Goal: Task Accomplishment & Management: Manage account settings

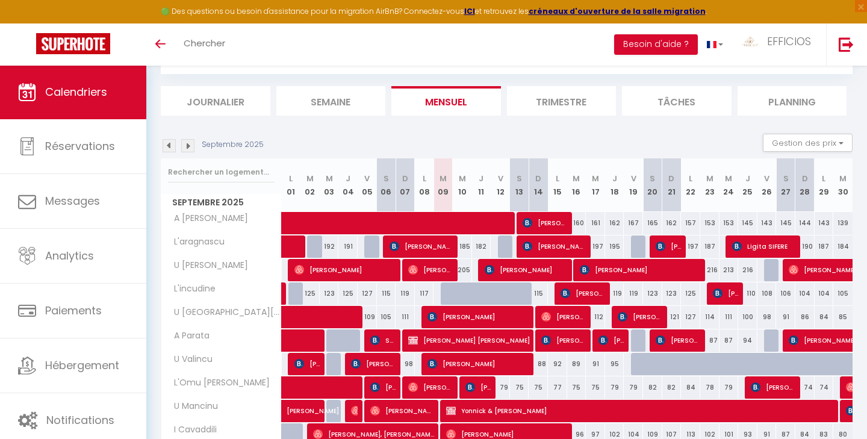
scroll to position [69, 0]
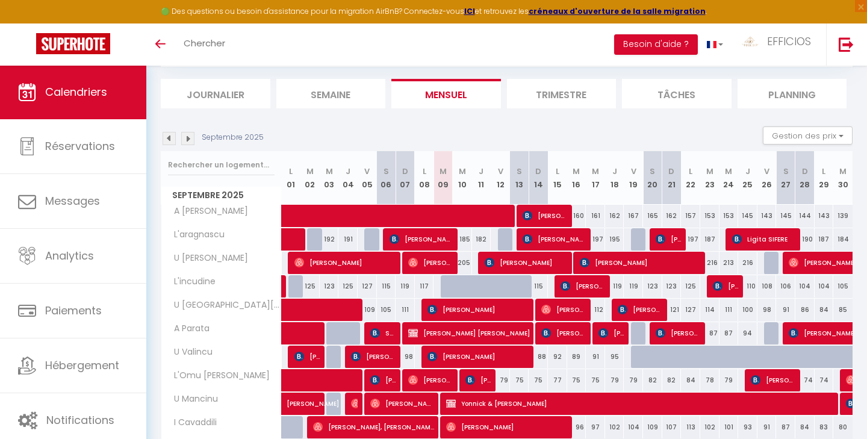
click at [502, 385] on div "79" at bounding box center [500, 380] width 19 height 22
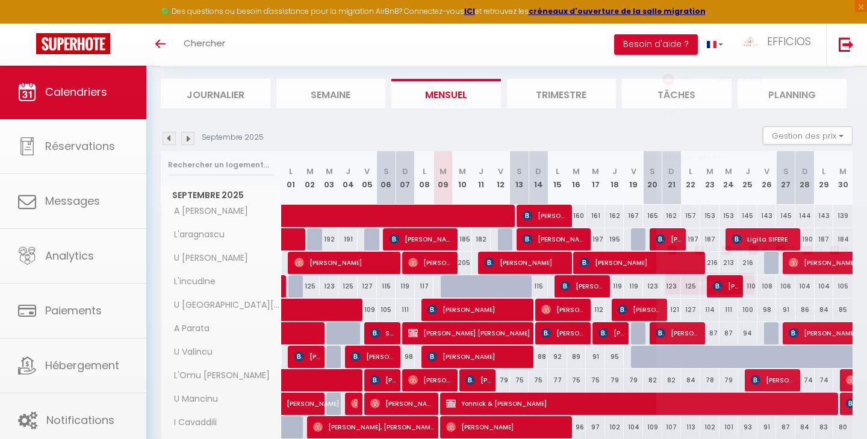
type input "79"
type input "Ven 12 Septembre 2025"
type input "[PERSON_NAME] 13 Septembre 2025"
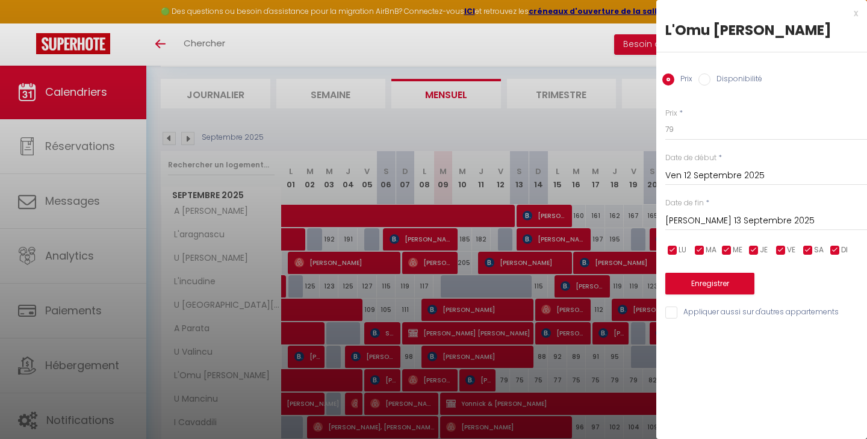
click at [576, 362] on div at bounding box center [433, 219] width 867 height 439
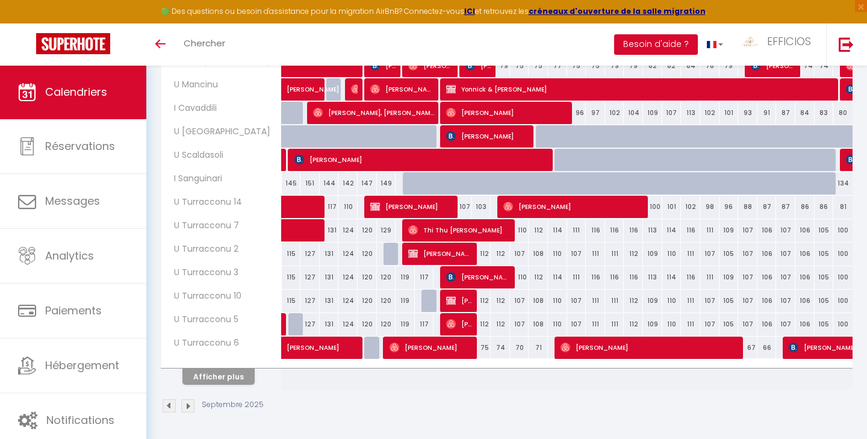
scroll to position [383, 0]
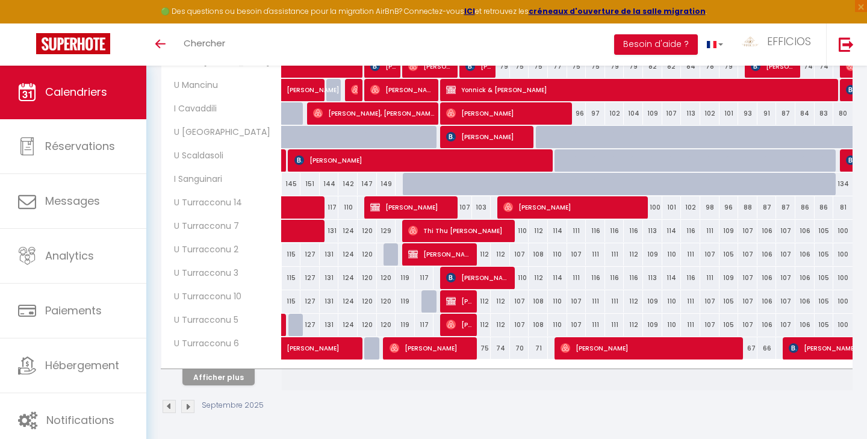
click at [215, 373] on button "Afficher plus" at bounding box center [218, 377] width 72 height 16
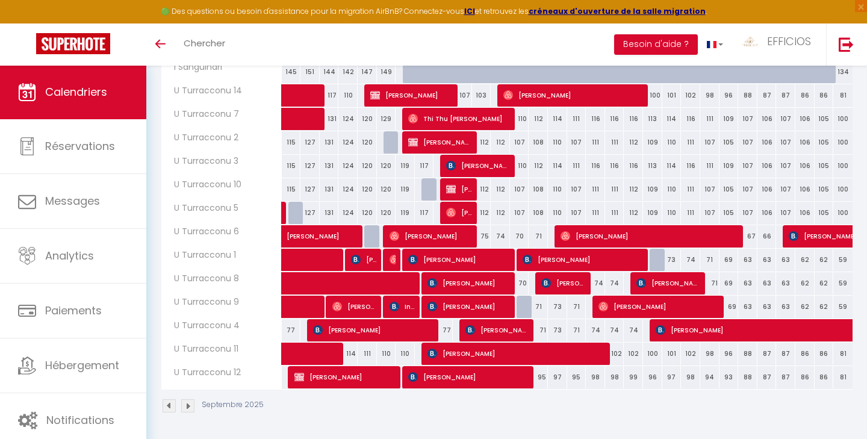
scroll to position [494, 0]
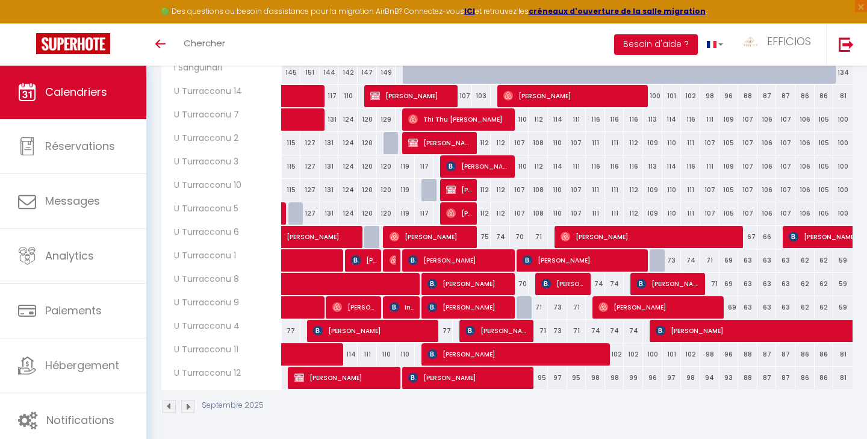
click at [520, 285] on div "70" at bounding box center [519, 284] width 19 height 22
type input "70"
type input "[PERSON_NAME] 13 Septembre 2025"
type input "Dim 14 Septembre 2025"
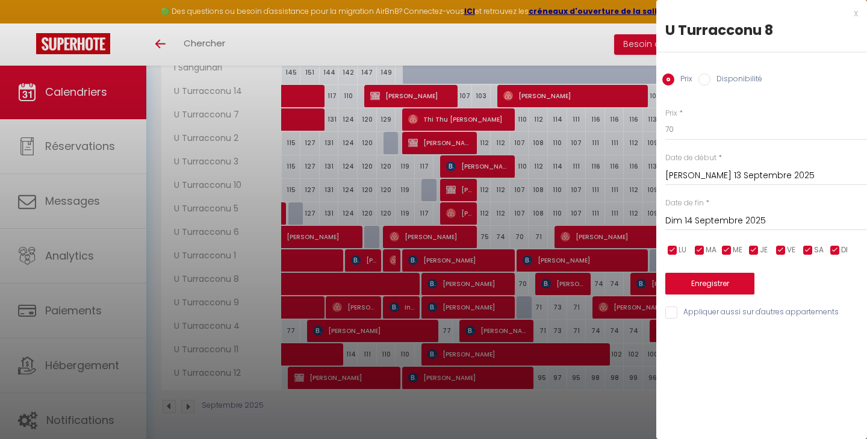
click at [703, 76] on input "Disponibilité" at bounding box center [705, 79] width 12 height 12
radio input "true"
radio input "false"
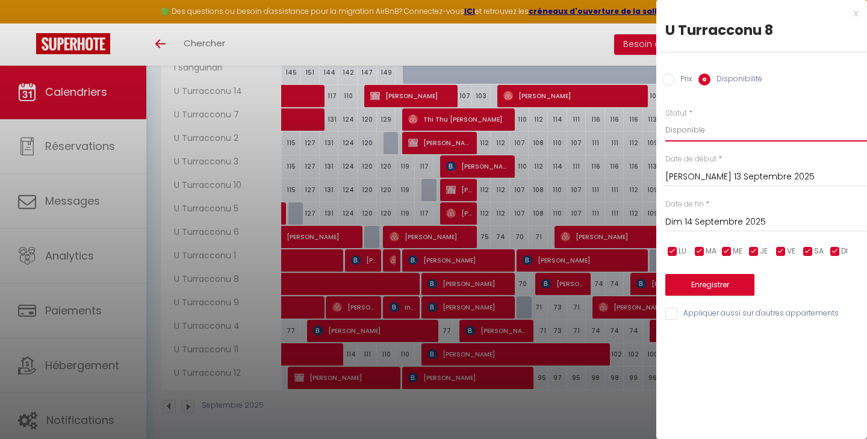
select select "0"
click at [690, 287] on button "Enregistrer" at bounding box center [709, 285] width 89 height 22
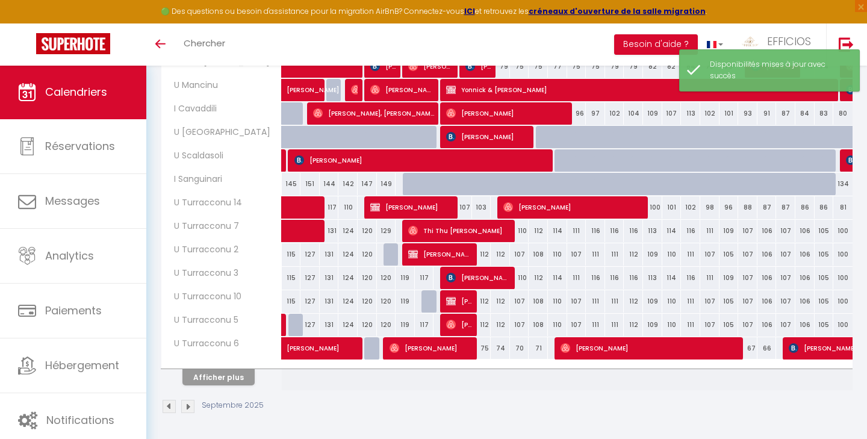
scroll to position [376, 0]
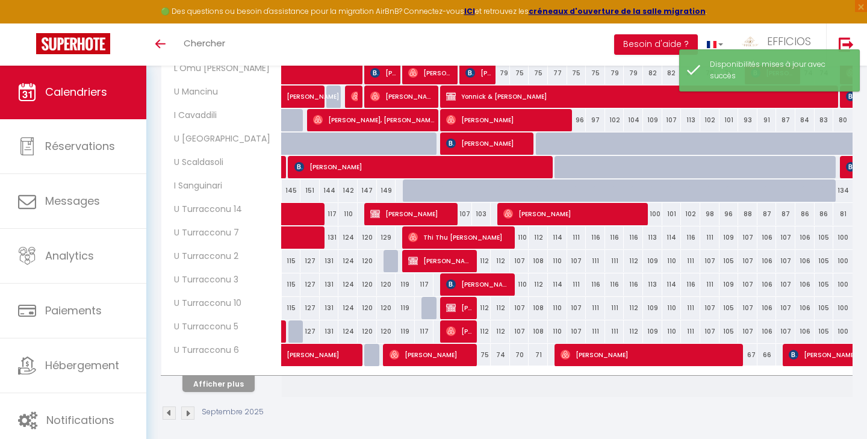
click at [230, 391] on button "Afficher plus" at bounding box center [218, 384] width 72 height 16
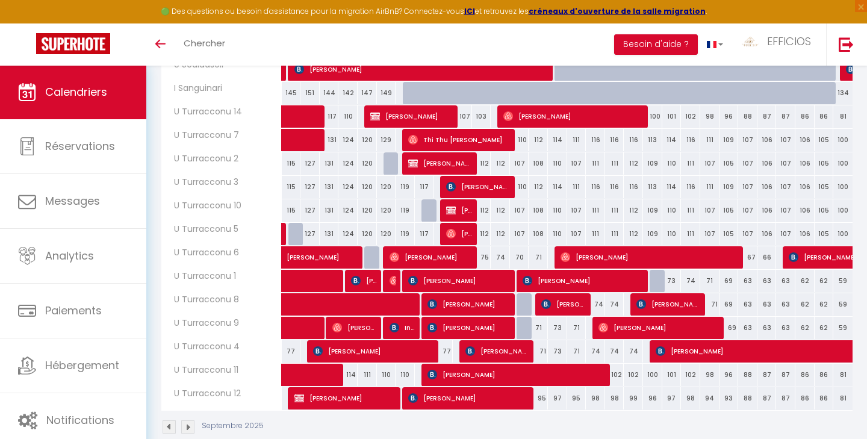
scroll to position [474, 0]
click at [522, 135] on div "110" at bounding box center [519, 140] width 19 height 22
select select "1"
type input "[PERSON_NAME] 13 Septembre 2025"
type input "Dim 14 Septembre 2025"
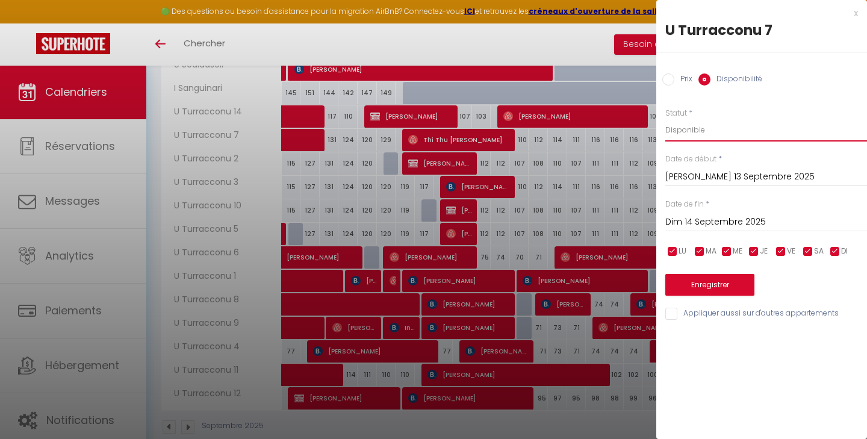
select select "0"
click at [700, 278] on button "Enregistrer" at bounding box center [709, 285] width 89 height 22
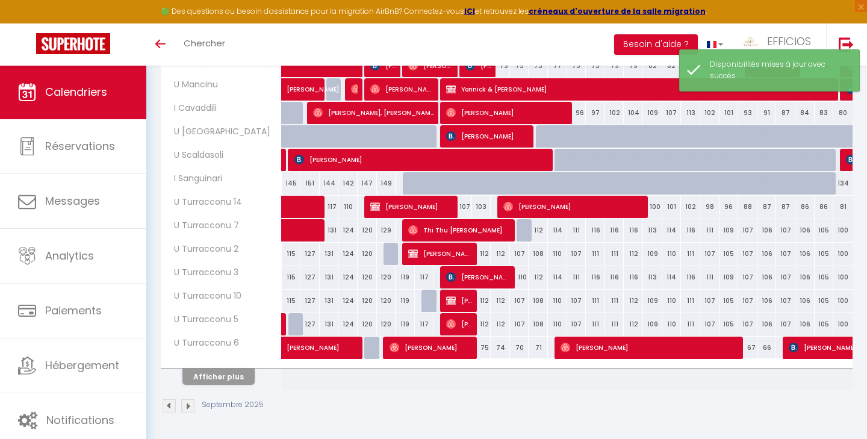
scroll to position [383, 0]
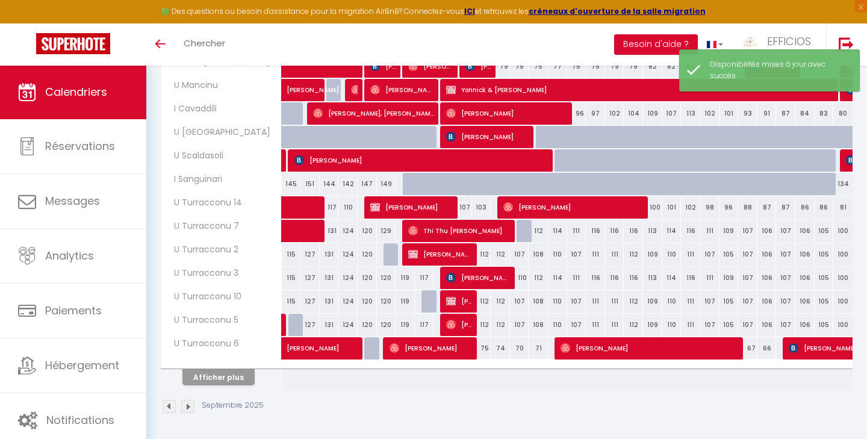
click at [225, 378] on button "Afficher plus" at bounding box center [218, 377] width 72 height 16
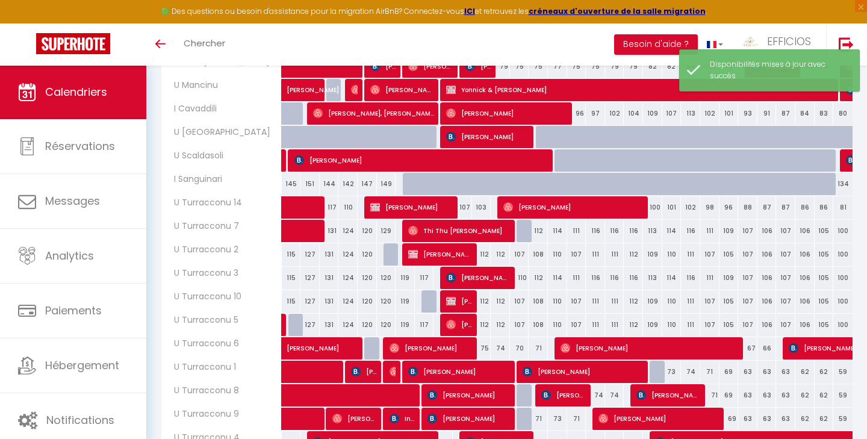
click at [523, 277] on div "110" at bounding box center [519, 278] width 19 height 22
select select "1"
type input "[PERSON_NAME] 13 Septembre 2025"
type input "Dim 14 Septembre 2025"
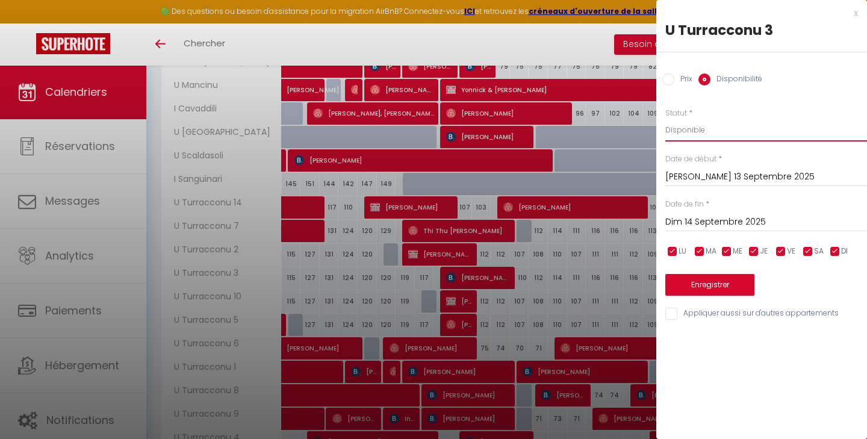
select select "0"
click at [703, 288] on button "Enregistrer" at bounding box center [709, 285] width 89 height 22
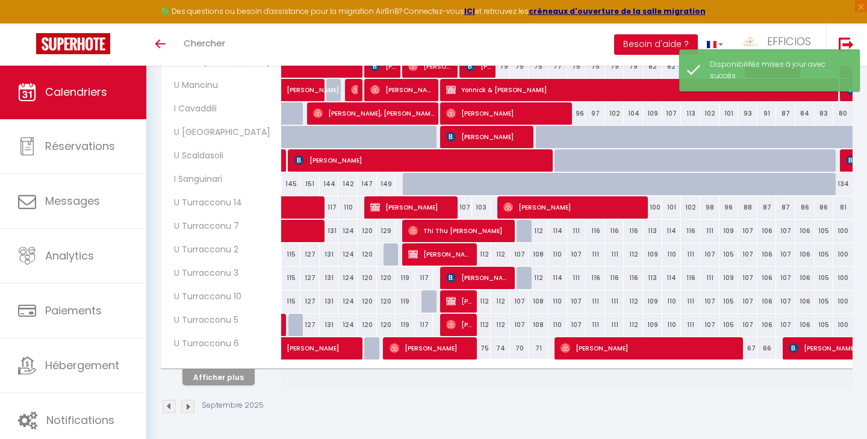
click at [228, 377] on button "Afficher plus" at bounding box center [218, 377] width 72 height 16
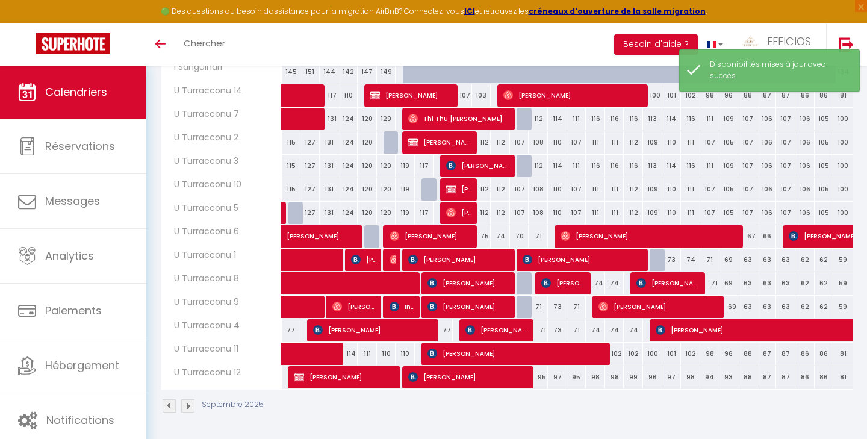
scroll to position [494, 0]
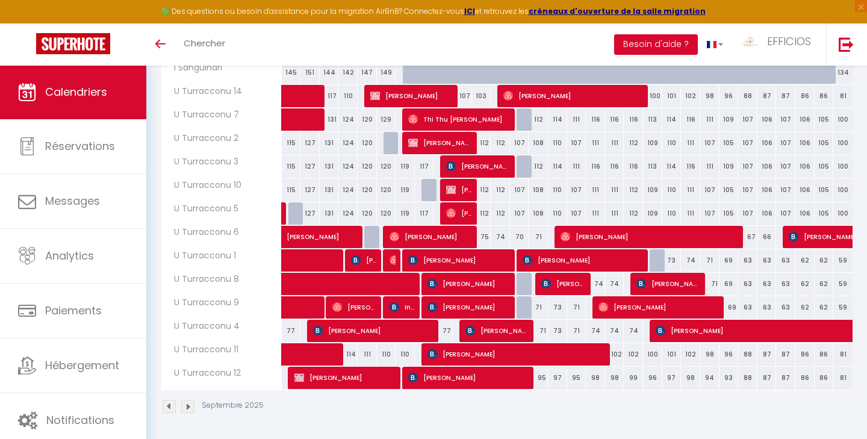
click at [562, 260] on span "[PERSON_NAME]" at bounding box center [584, 260] width 122 height 23
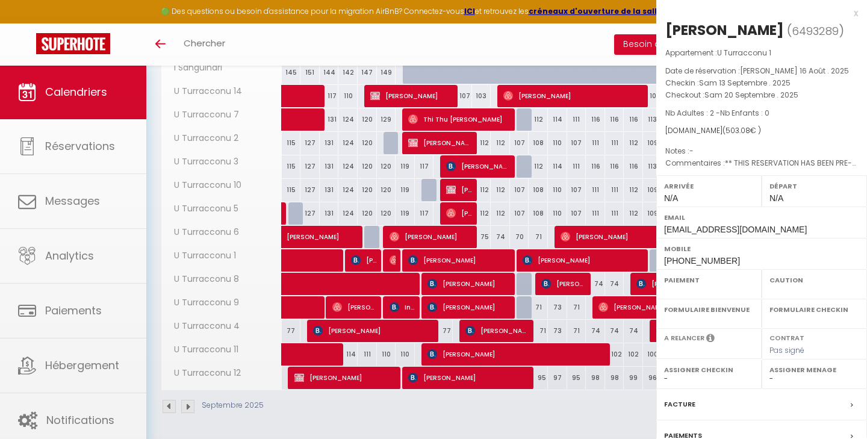
select select "OK"
select select "KO"
select select "0"
select select "1"
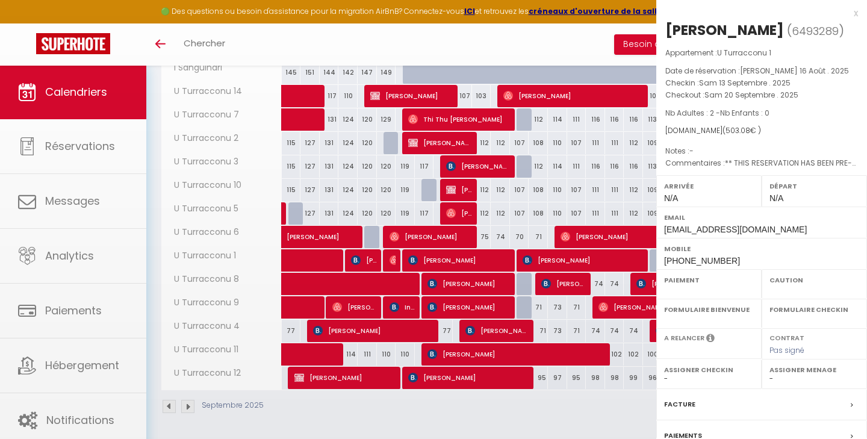
select select
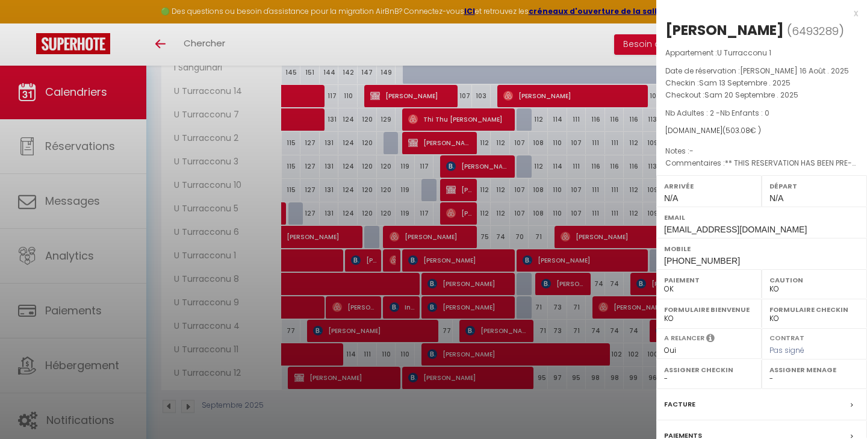
select select "45368"
select select "32717"
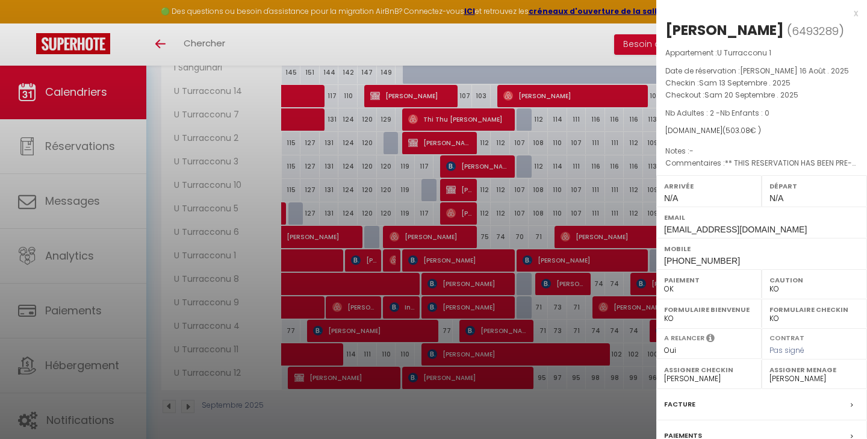
click at [541, 206] on div at bounding box center [433, 219] width 867 height 439
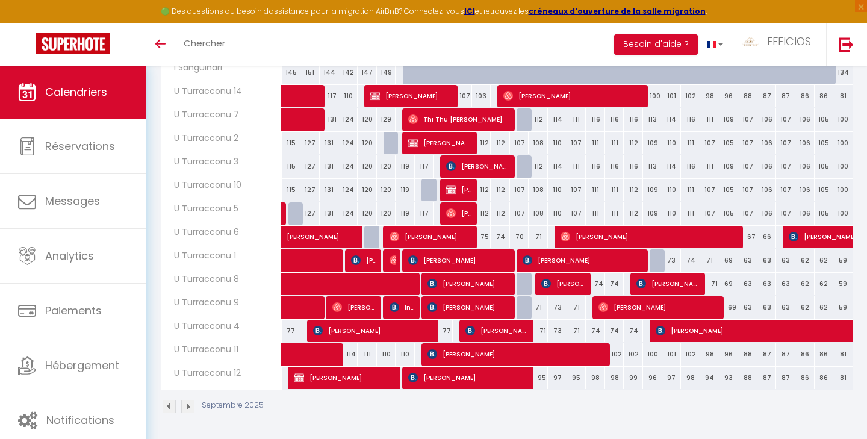
click at [517, 213] on div "107" at bounding box center [519, 213] width 19 height 22
select select "1"
type input "[PERSON_NAME] 13 Septembre 2025"
type input "Dim 14 Septembre 2025"
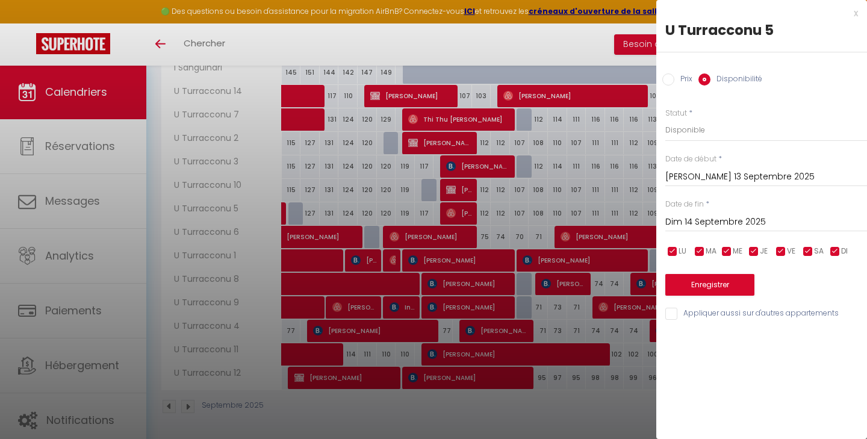
click at [502, 207] on div at bounding box center [433, 219] width 867 height 439
select select
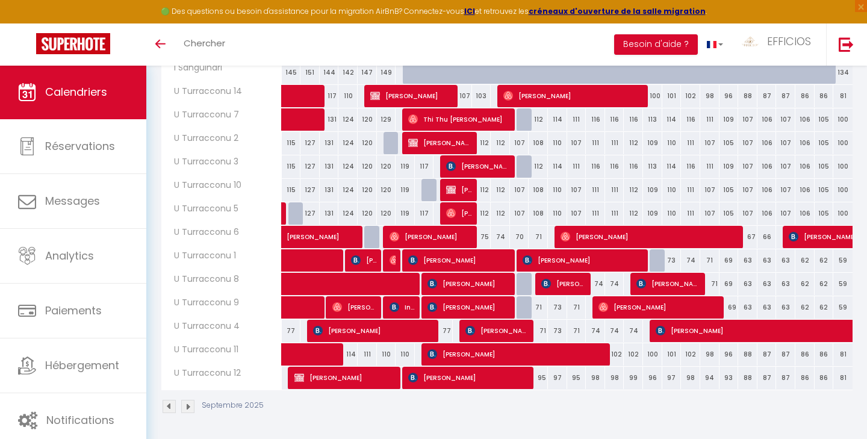
click at [503, 211] on div "112" at bounding box center [500, 213] width 19 height 22
select select "1"
type input "Ven 12 Septembre 2025"
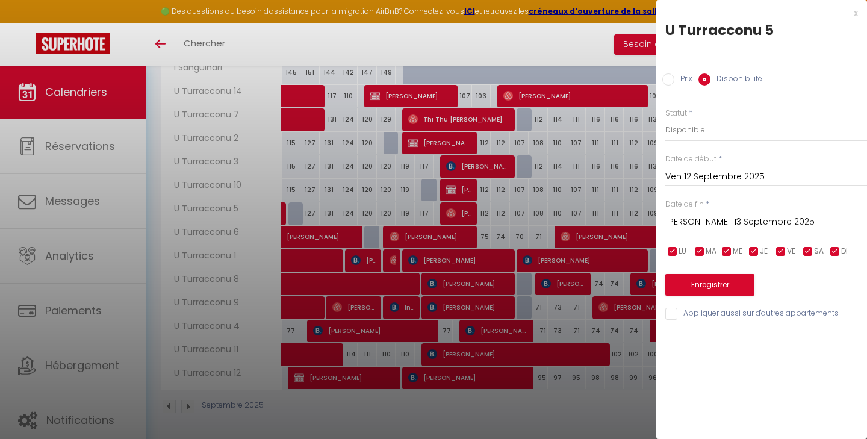
click at [718, 224] on input "[PERSON_NAME] 13 Septembre 2025" at bounding box center [766, 222] width 202 height 16
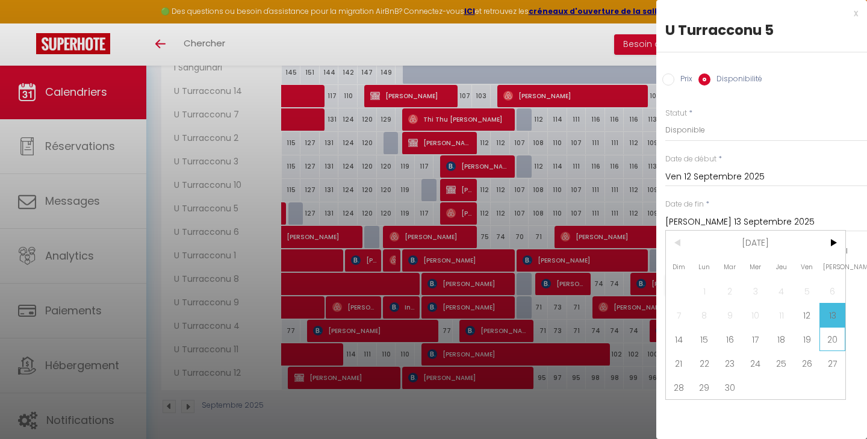
click at [833, 341] on span "20" at bounding box center [833, 339] width 26 height 24
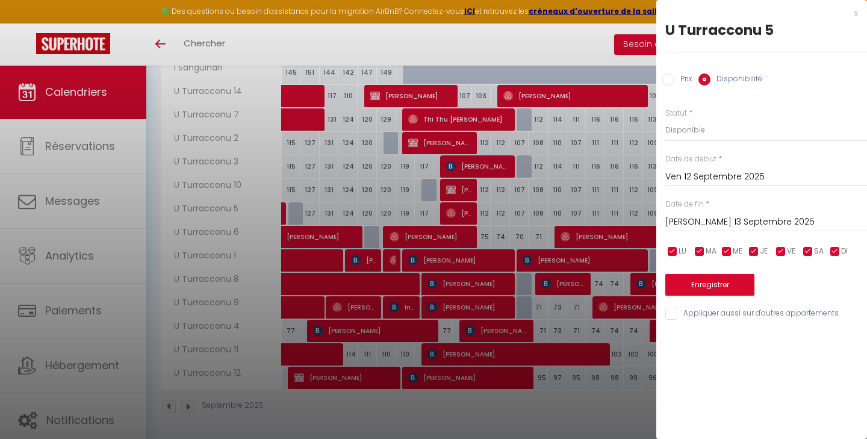
type input "Sam 20 Septembre 2025"
select select "0"
click at [715, 284] on button "Enregistrer" at bounding box center [709, 285] width 89 height 22
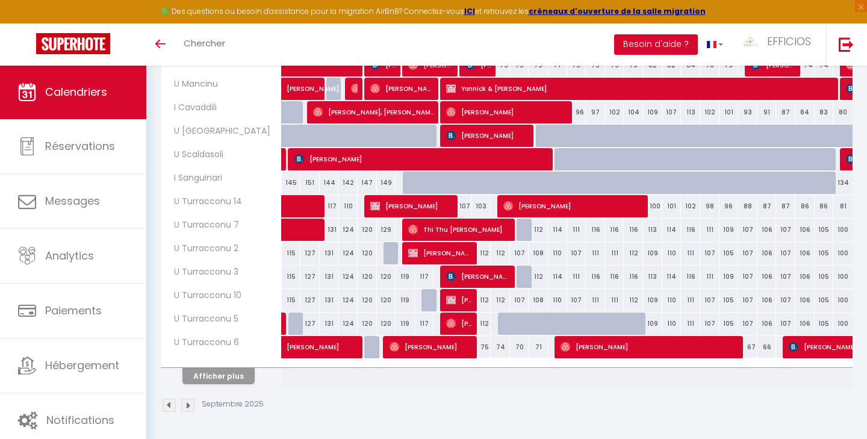
scroll to position [383, 0]
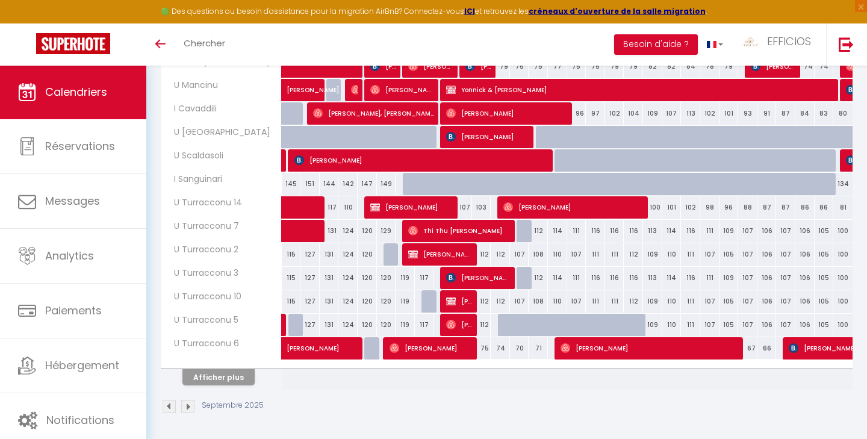
click at [231, 378] on button "Afficher plus" at bounding box center [218, 377] width 72 height 16
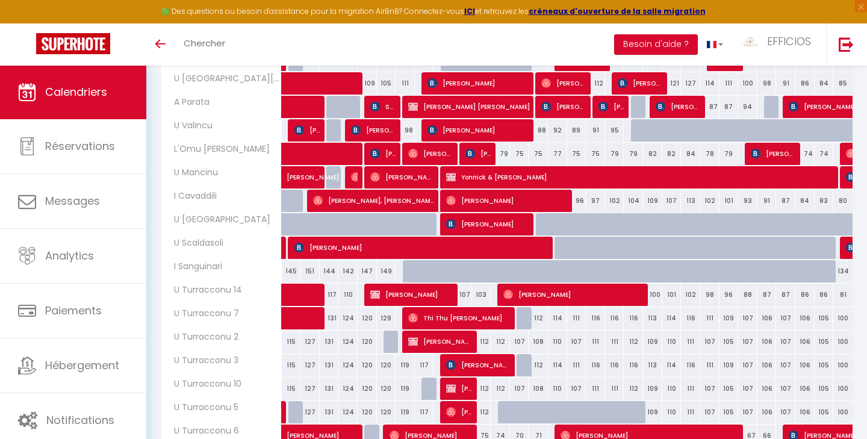
scroll to position [292, 0]
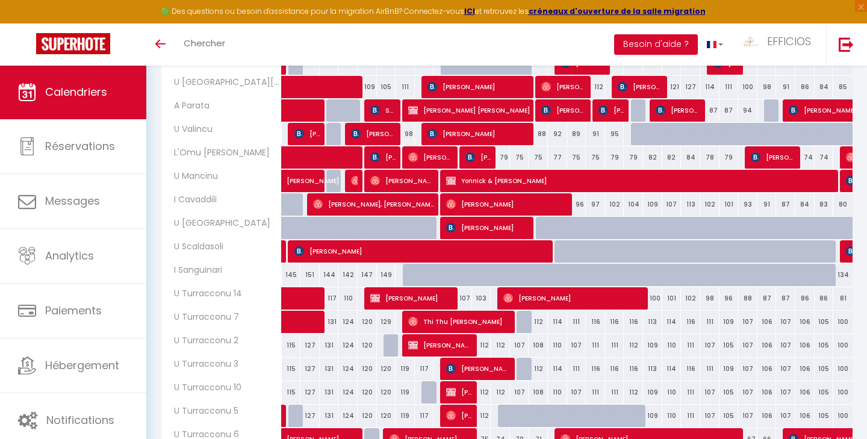
click at [654, 301] on div "100" at bounding box center [652, 298] width 19 height 22
select select "1"
type input "Sam 20 Septembre 2025"
type input "Dim 21 Septembre 2025"
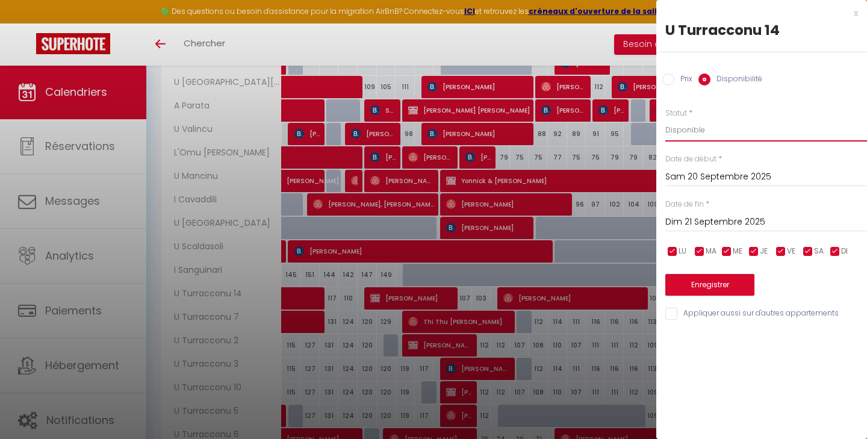
select select "0"
click at [708, 281] on button "Enregistrer" at bounding box center [709, 285] width 89 height 22
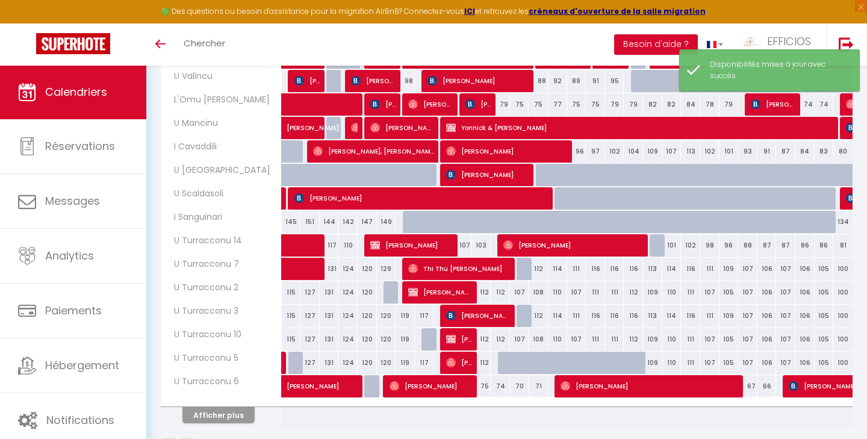
scroll to position [352, 0]
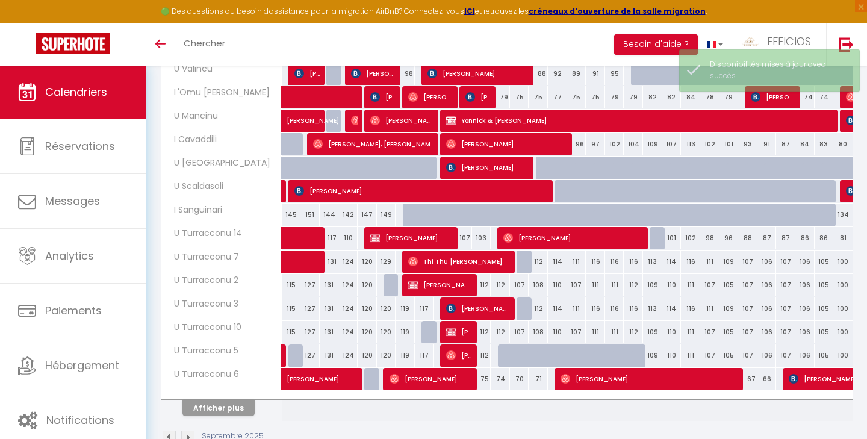
click at [652, 357] on div "109" at bounding box center [652, 355] width 19 height 22
select select "1"
type input "Sam 20 Septembre 2025"
type input "Dim 21 Septembre 2025"
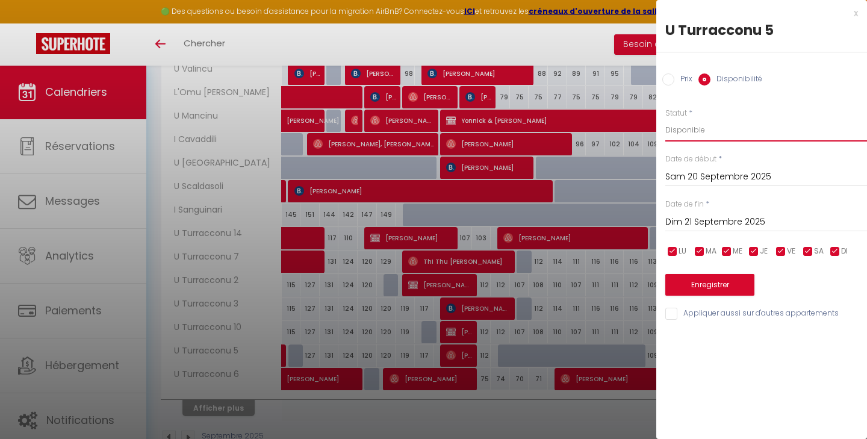
select select "0"
click at [711, 285] on button "Enregistrer" at bounding box center [709, 285] width 89 height 22
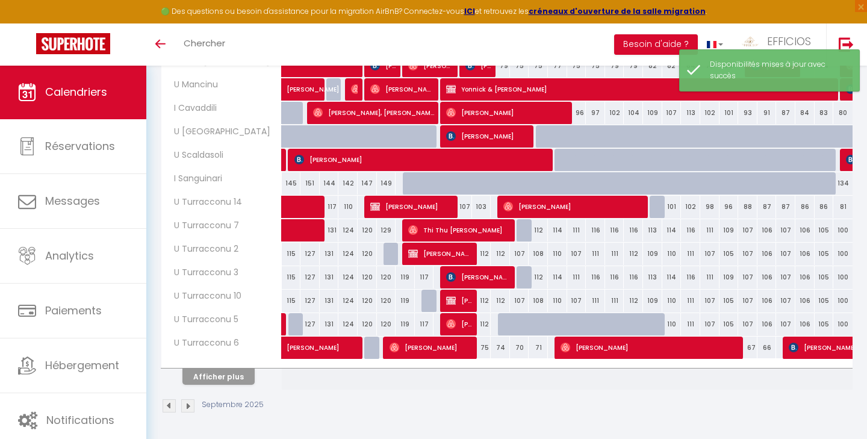
scroll to position [383, 0]
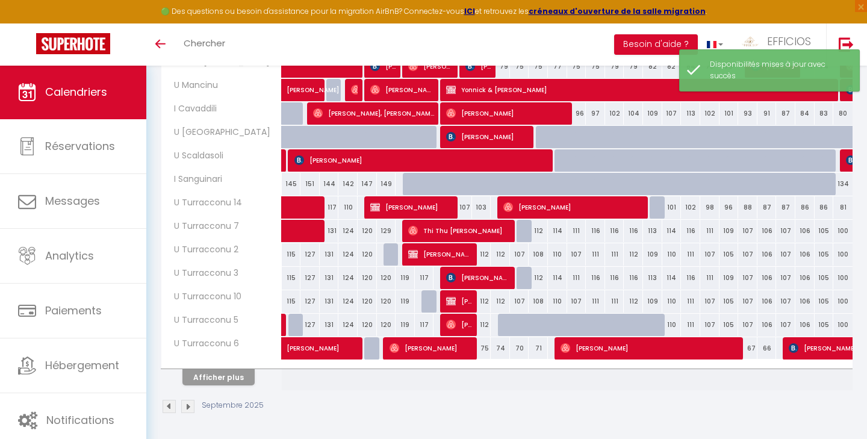
click at [233, 379] on button "Afficher plus" at bounding box center [218, 377] width 72 height 16
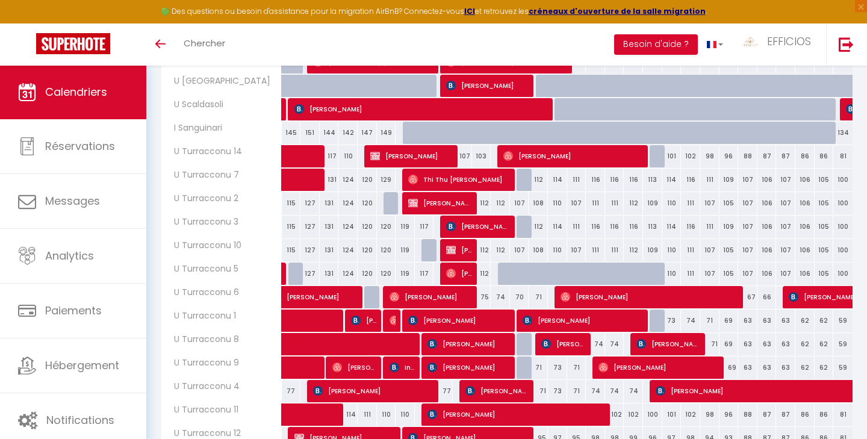
scroll to position [432, 0]
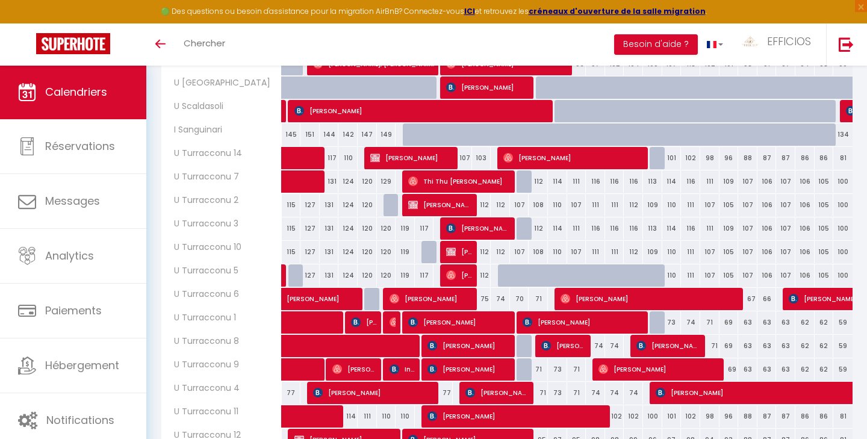
click at [772, 298] on div "66" at bounding box center [767, 299] width 19 height 22
select select "1"
type input "Ven 26 Septembre 2025"
type input "[PERSON_NAME] 27 Septembre 2025"
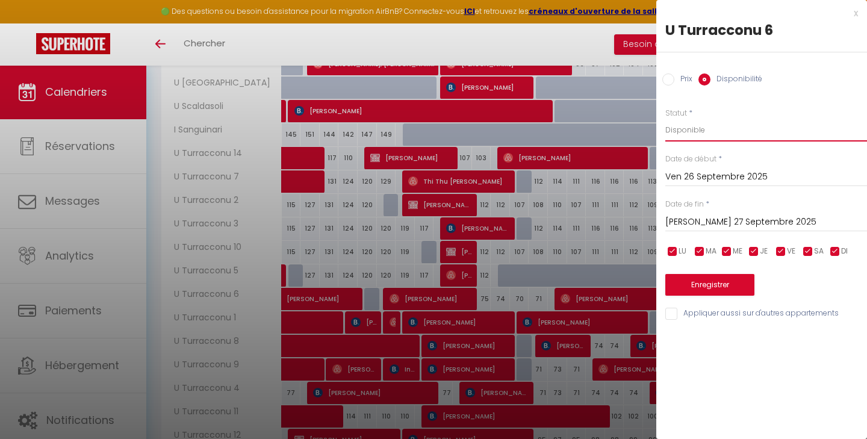
select select "0"
click at [706, 278] on button "Enregistrer" at bounding box center [709, 285] width 89 height 22
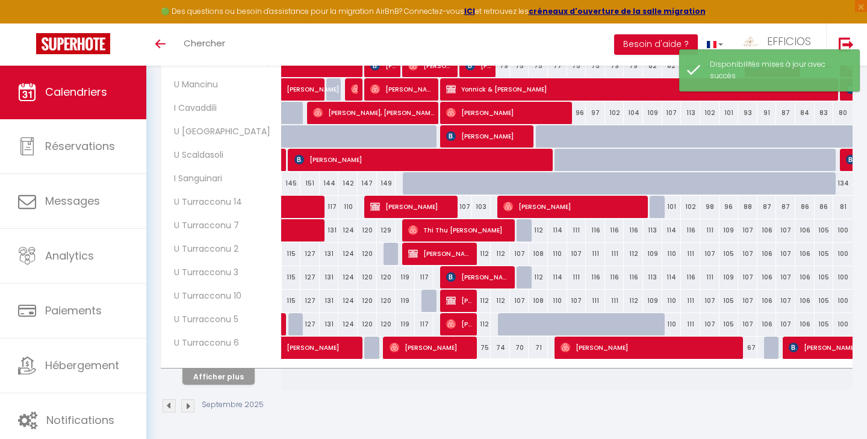
scroll to position [383, 0]
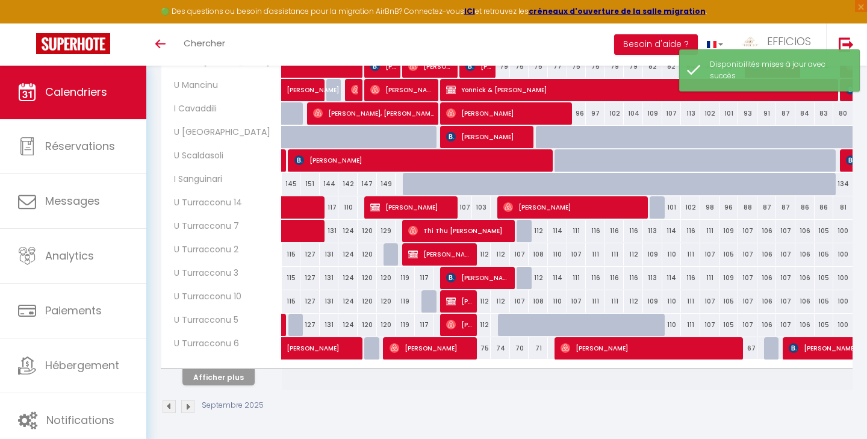
click at [244, 374] on button "Afficher plus" at bounding box center [218, 377] width 72 height 16
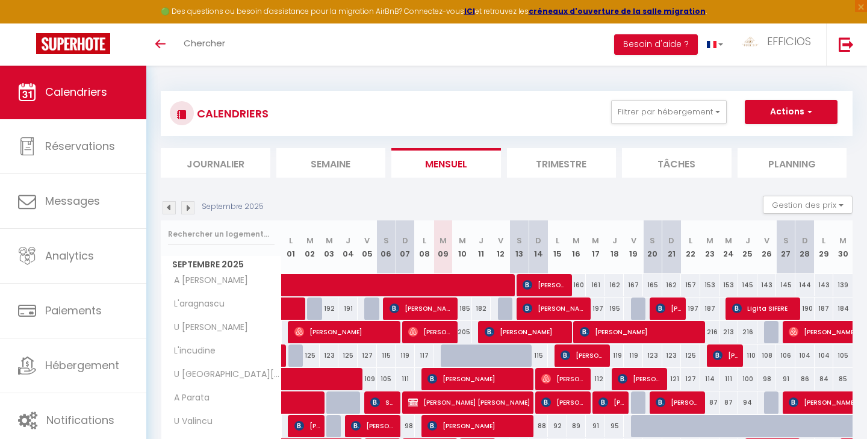
scroll to position [0, 0]
click at [188, 209] on img at bounding box center [187, 207] width 13 height 13
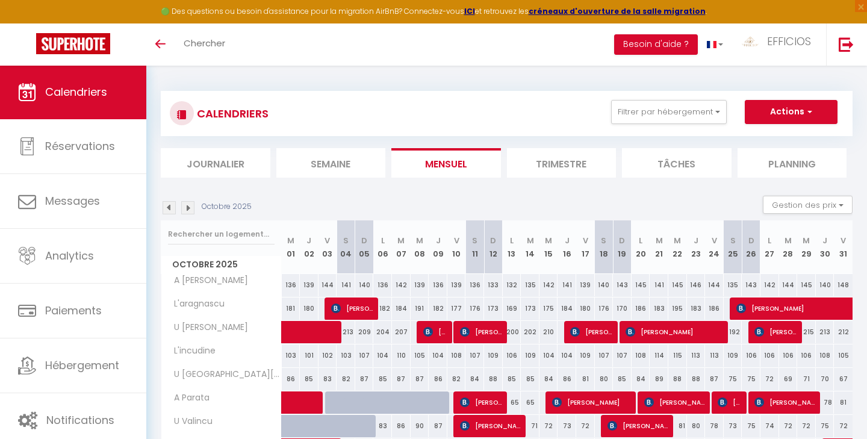
click at [188, 209] on img at bounding box center [187, 207] width 13 height 13
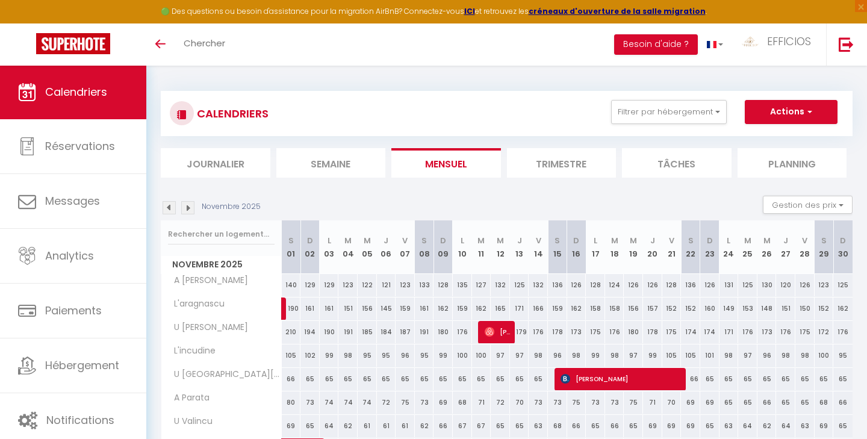
click at [188, 209] on img at bounding box center [187, 207] width 13 height 13
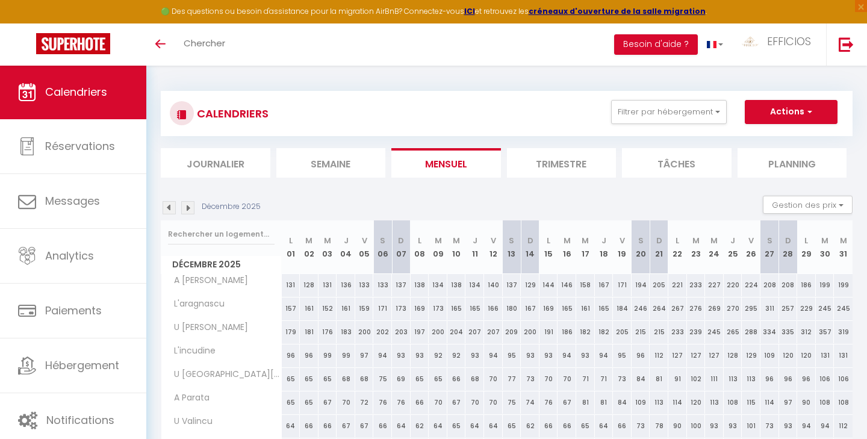
click at [188, 208] on img at bounding box center [187, 207] width 13 height 13
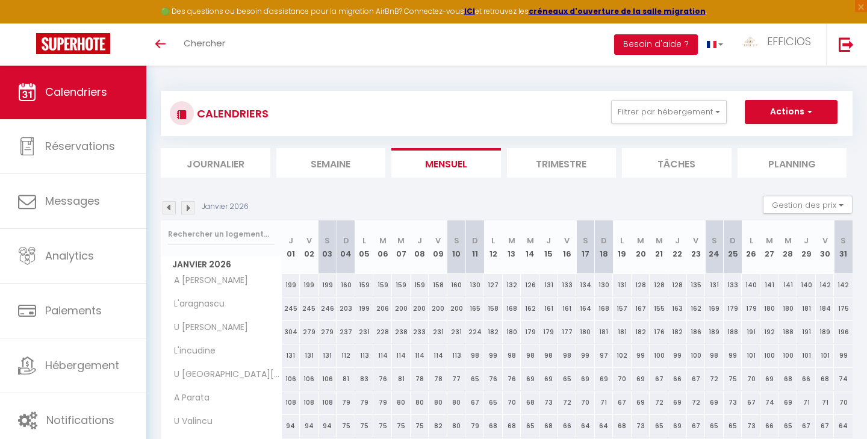
click at [188, 208] on img at bounding box center [187, 207] width 13 height 13
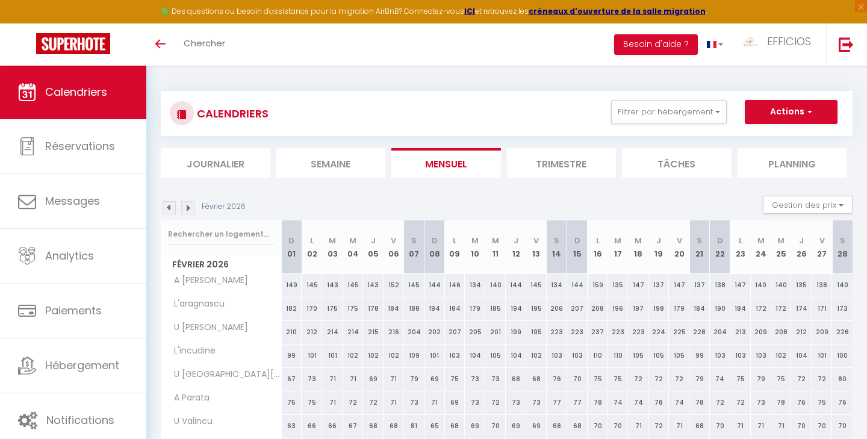
click at [188, 208] on img at bounding box center [187, 207] width 13 height 13
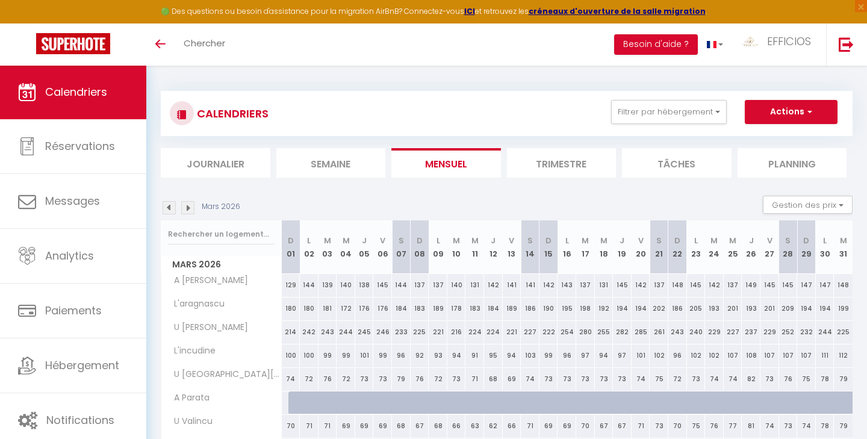
click at [188, 208] on img at bounding box center [187, 207] width 13 height 13
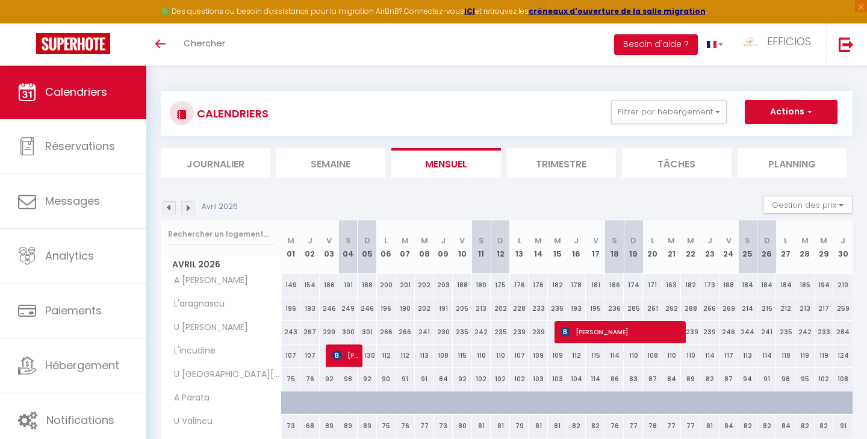
click at [188, 208] on img at bounding box center [187, 207] width 13 height 13
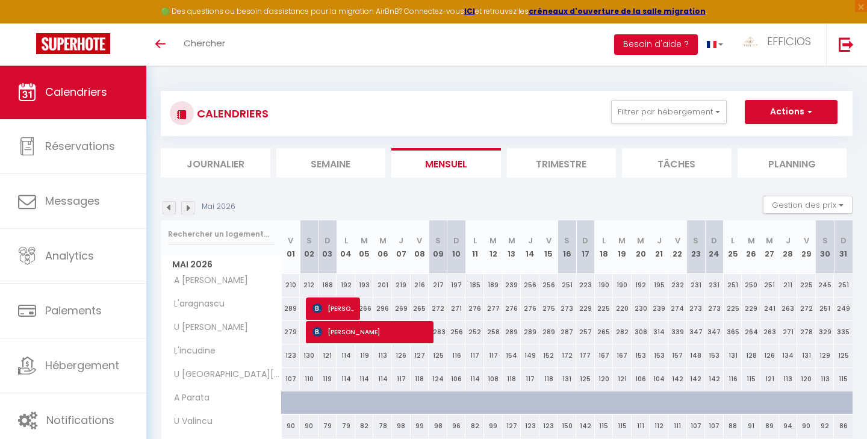
click at [188, 208] on img at bounding box center [187, 207] width 13 height 13
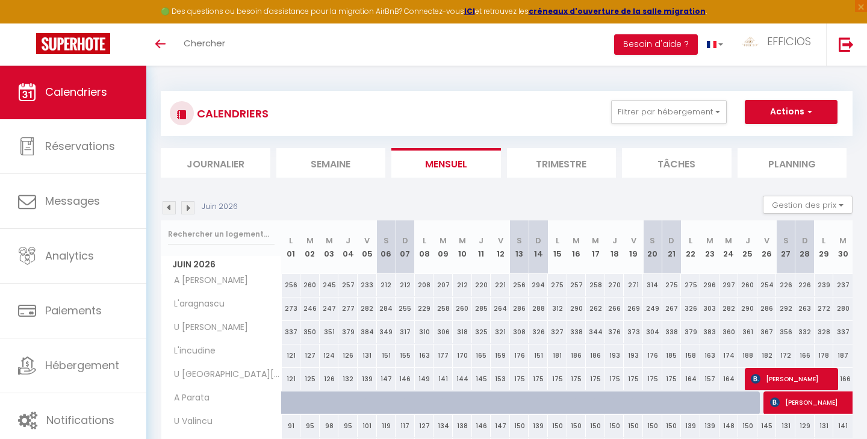
click at [188, 208] on img at bounding box center [187, 207] width 13 height 13
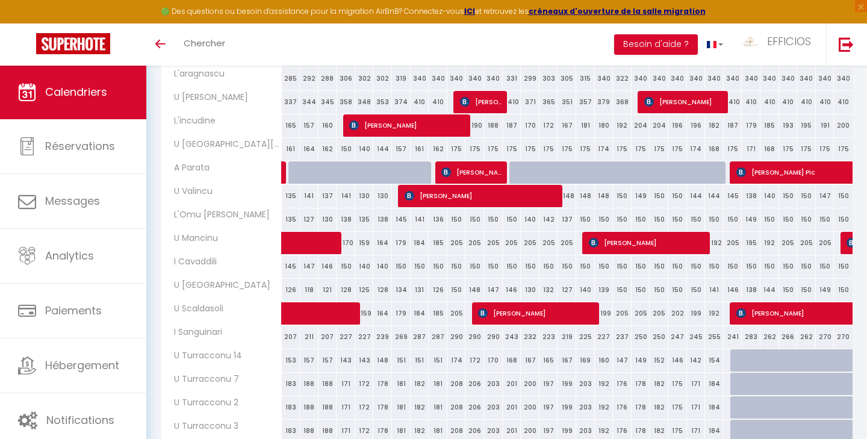
scroll to position [97, 0]
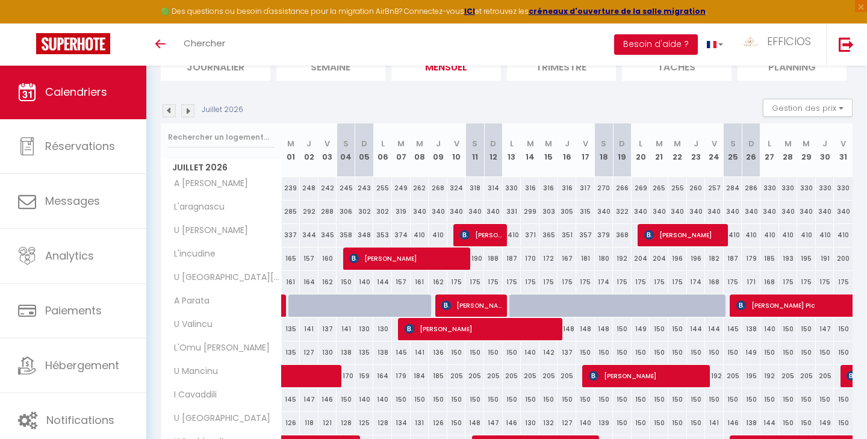
click at [187, 107] on img at bounding box center [187, 110] width 13 height 13
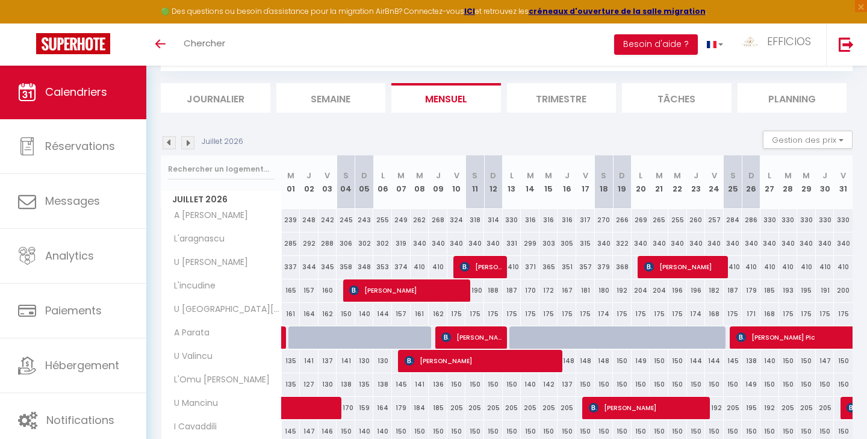
select select "KO"
select select "0"
select select "45368"
select select "32717"
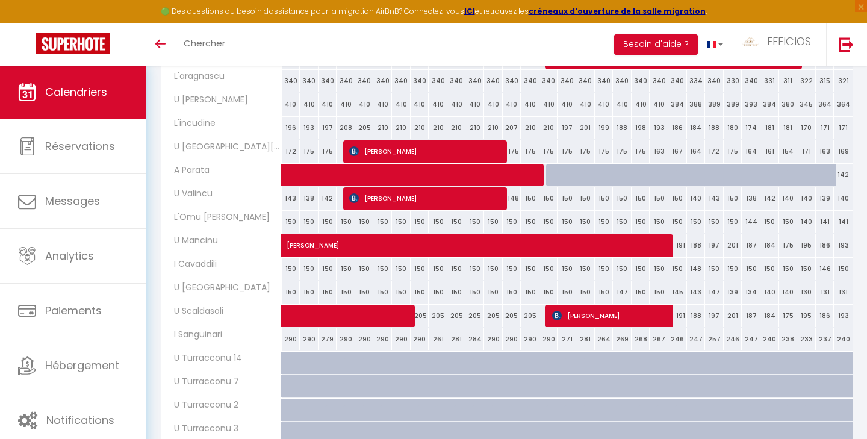
scroll to position [228, 0]
click at [305, 246] on span "[PERSON_NAME]" at bounding box center [578, 239] width 582 height 23
select select "30610"
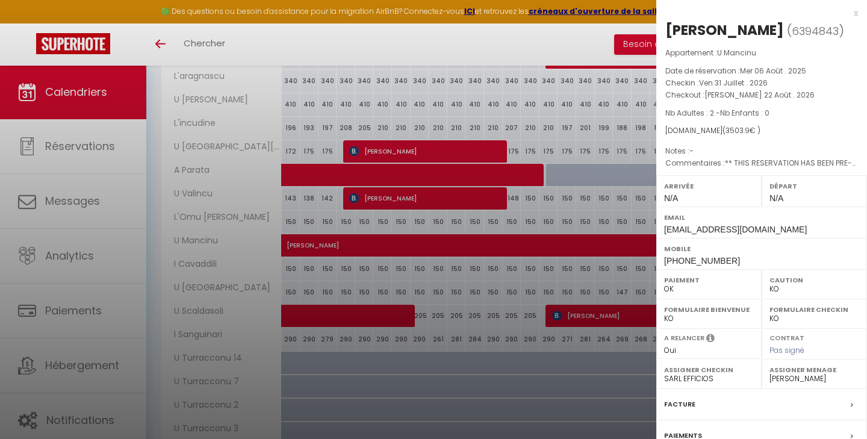
click at [453, 107] on div at bounding box center [433, 219] width 867 height 439
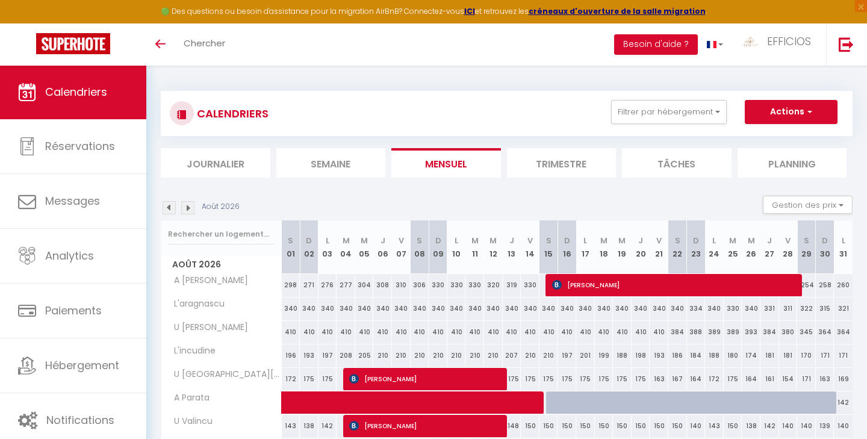
scroll to position [0, 0]
click at [169, 210] on img at bounding box center [169, 207] width 13 height 13
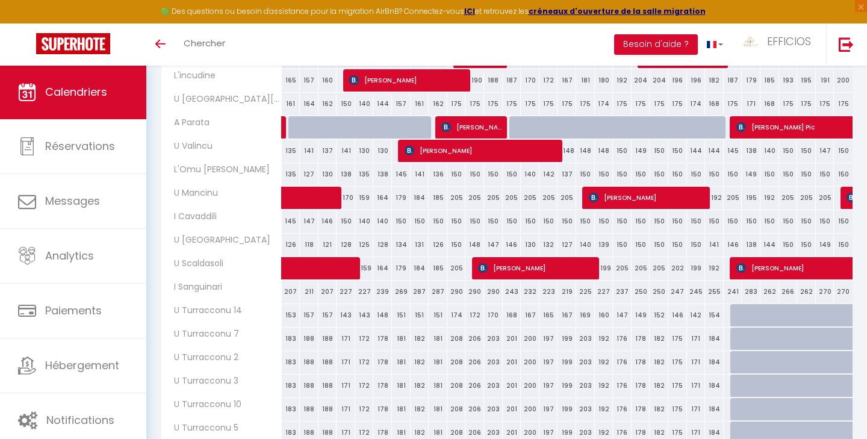
scroll to position [273, 0]
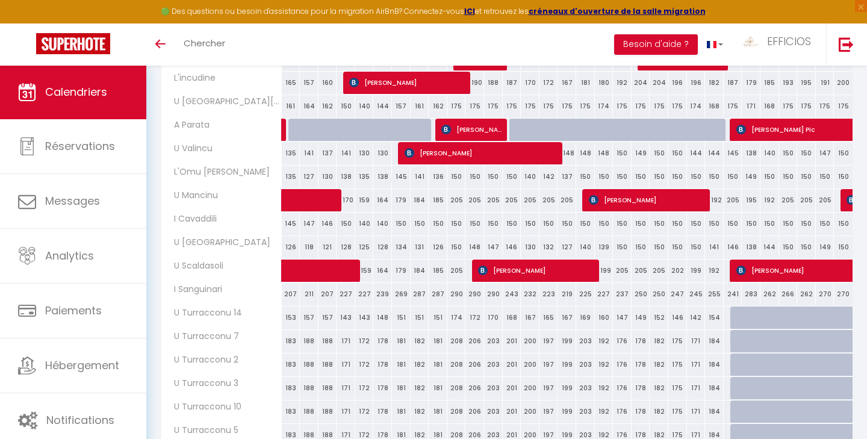
click at [847, 202] on img at bounding box center [852, 200] width 10 height 10
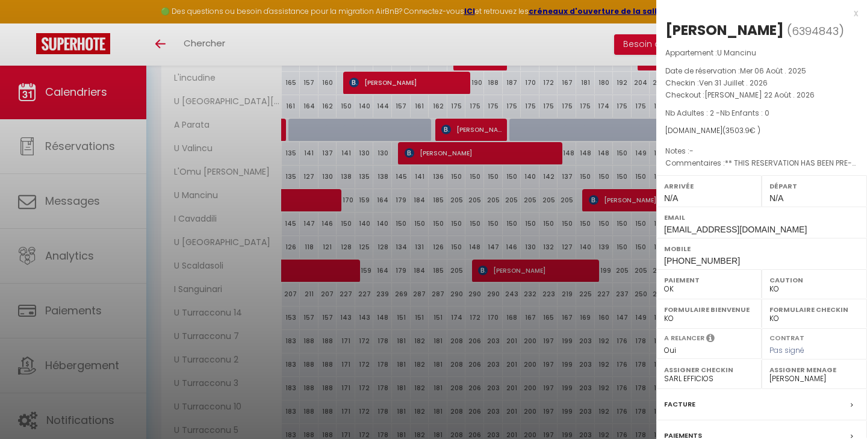
click at [592, 168] on div at bounding box center [433, 219] width 867 height 439
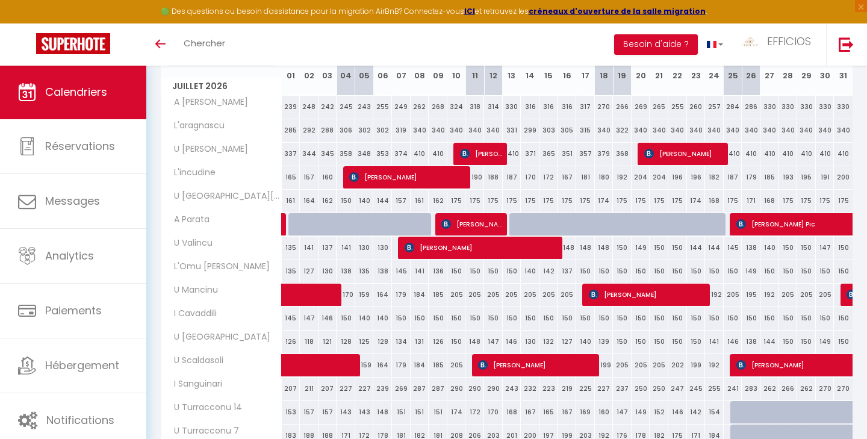
scroll to position [178, 0]
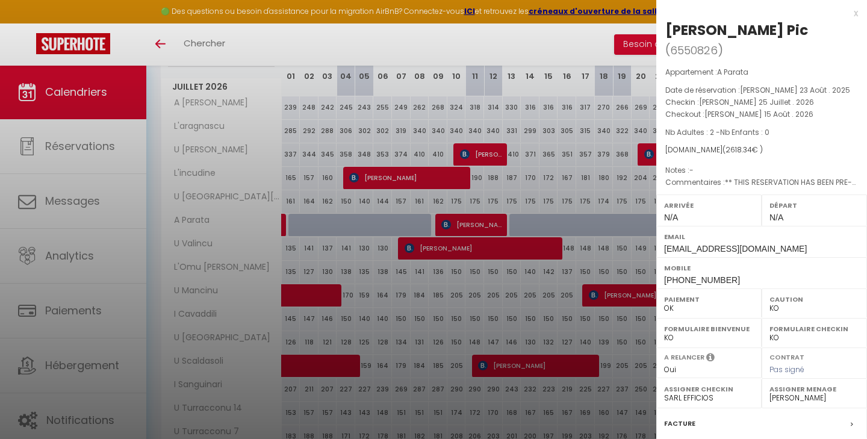
scroll to position [1, 0]
click at [618, 264] on div at bounding box center [433, 219] width 867 height 439
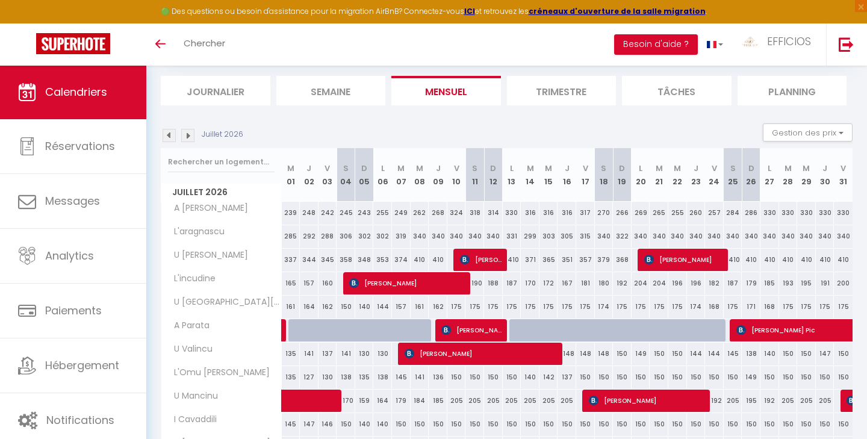
scroll to position [45, 0]
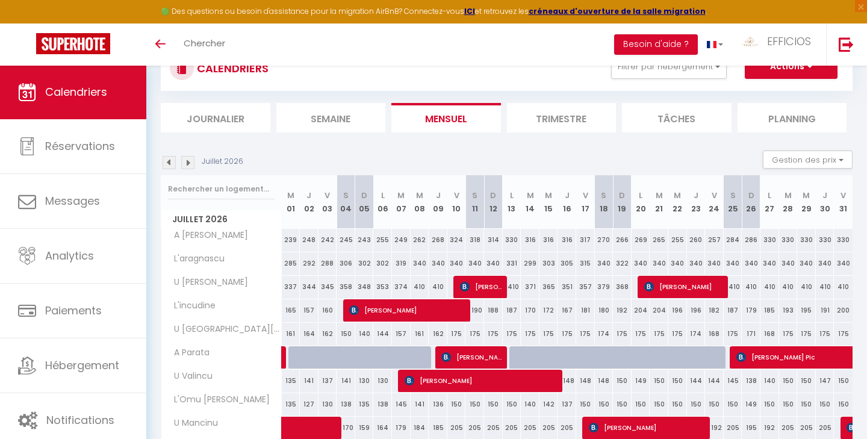
click at [188, 162] on img at bounding box center [187, 162] width 13 height 13
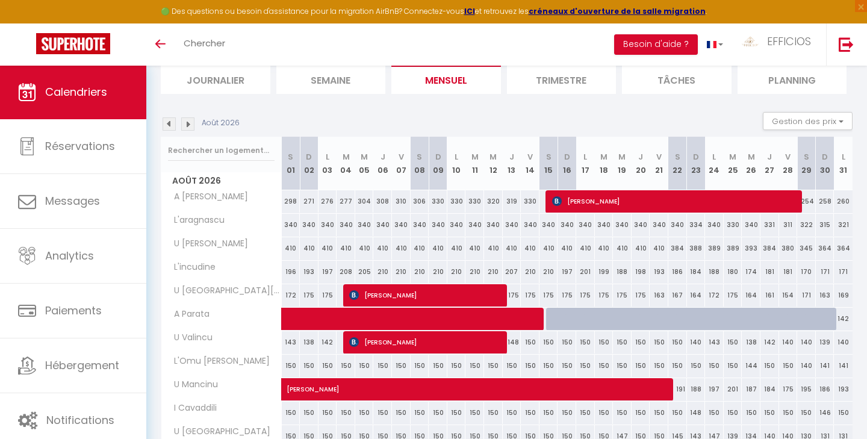
scroll to position [87, 0]
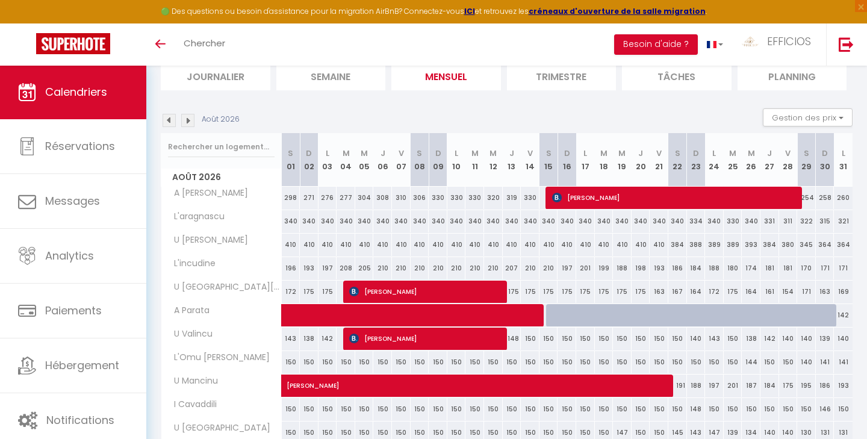
click at [301, 314] on span at bounding box center [488, 315] width 388 height 23
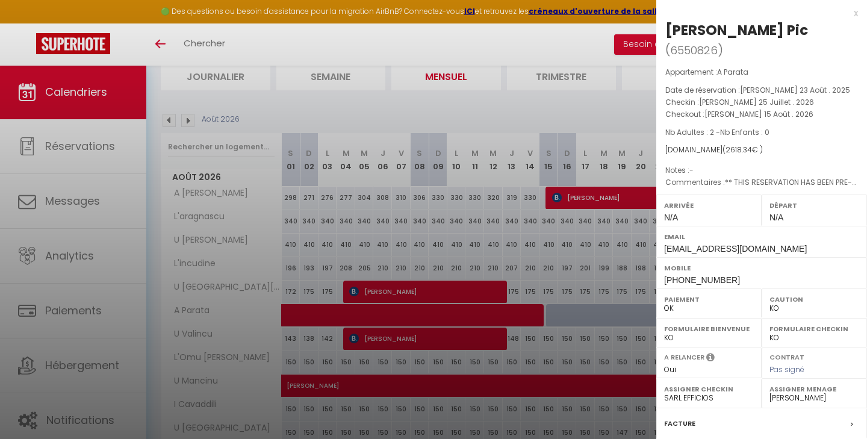
click at [529, 230] on div at bounding box center [433, 219] width 867 height 439
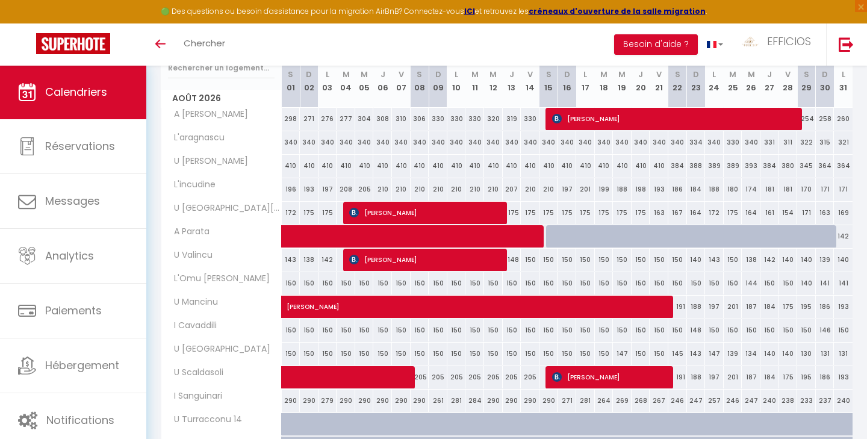
scroll to position [167, 0]
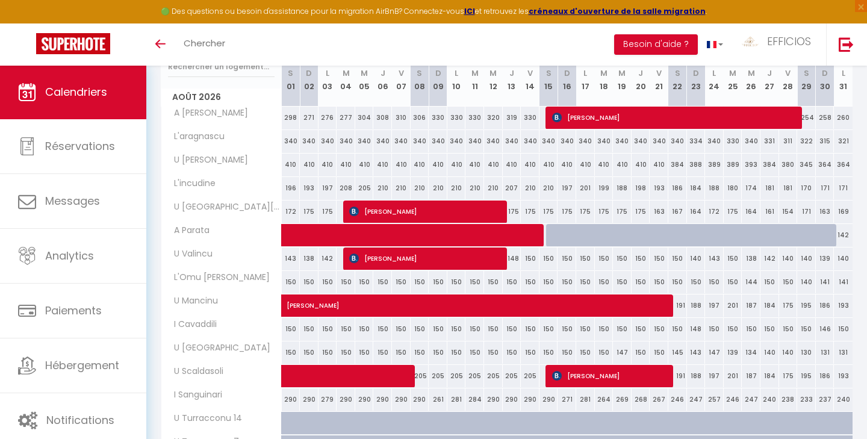
click at [365, 260] on span "[PERSON_NAME]" at bounding box center [426, 258] width 155 height 23
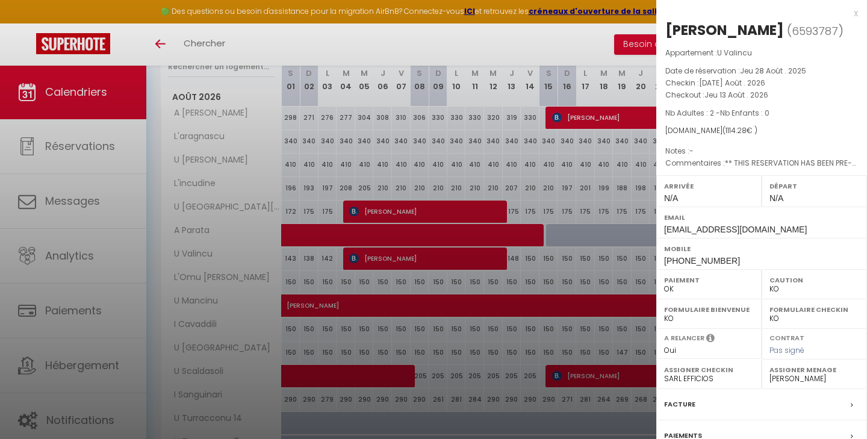
click at [455, 338] on div at bounding box center [433, 219] width 867 height 439
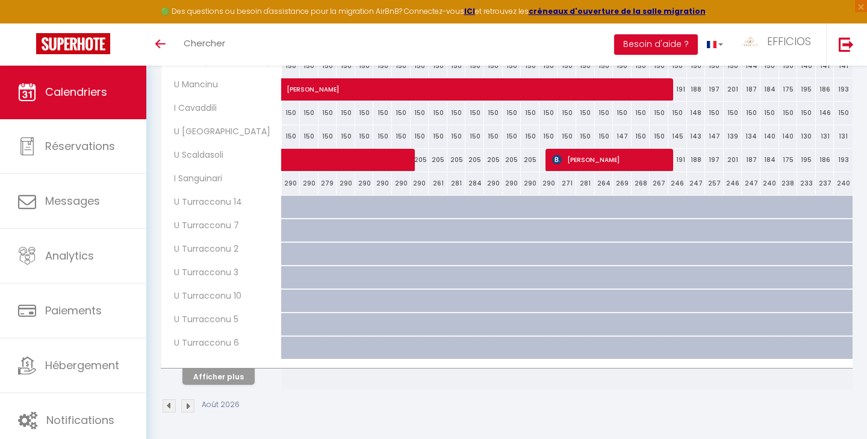
scroll to position [383, 0]
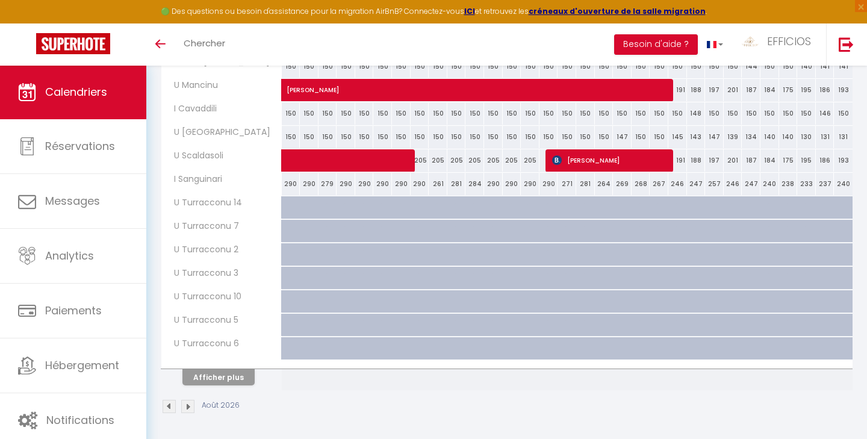
click at [237, 378] on button "Afficher plus" at bounding box center [218, 377] width 72 height 16
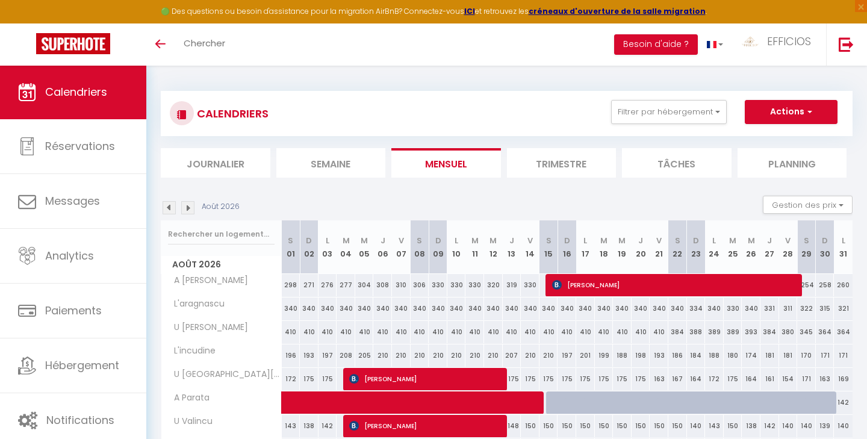
scroll to position [0, 0]
click at [185, 208] on img at bounding box center [187, 207] width 13 height 13
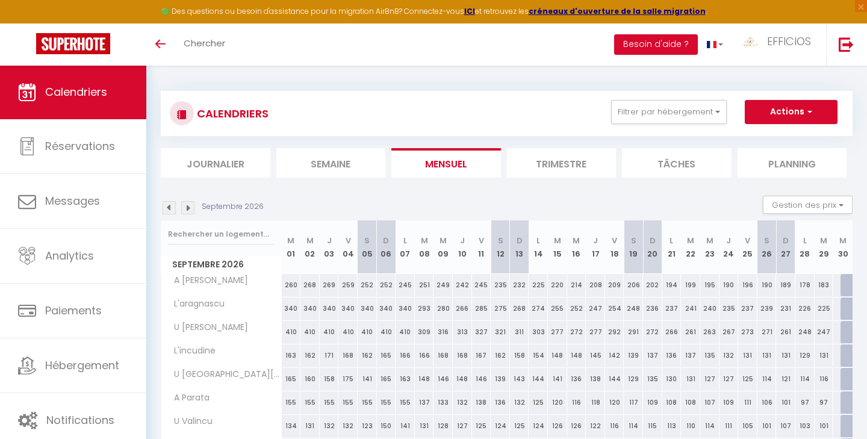
click at [166, 204] on img at bounding box center [169, 207] width 13 height 13
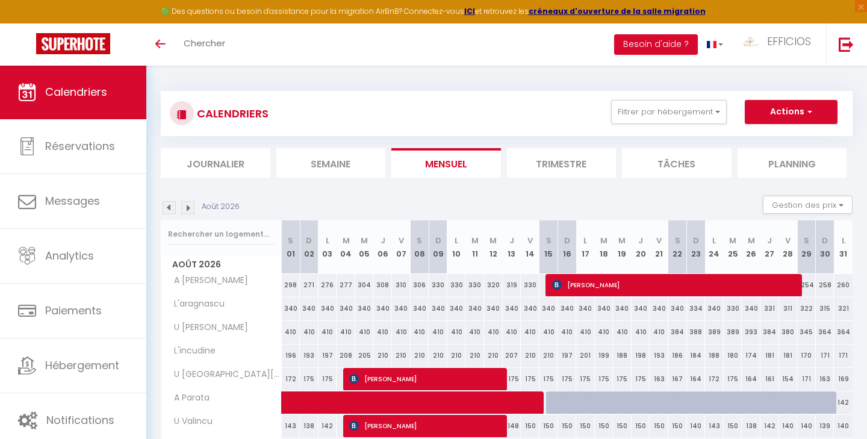
click at [564, 155] on li "Trimestre" at bounding box center [562, 163] width 110 height 30
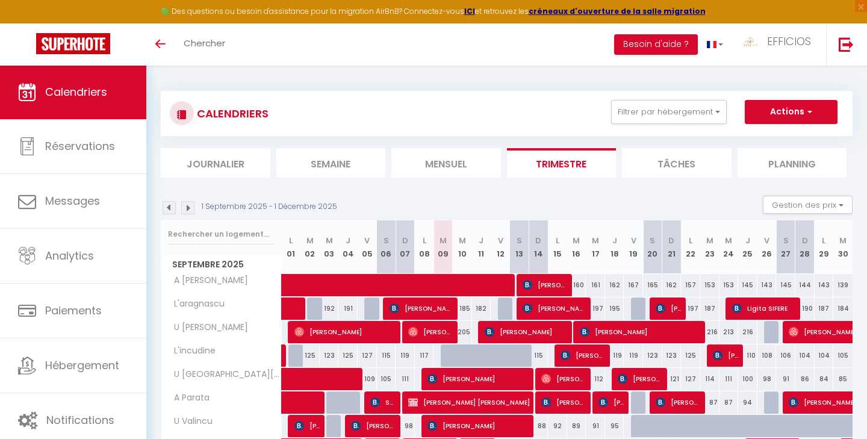
click at [170, 204] on img at bounding box center [169, 207] width 13 height 13
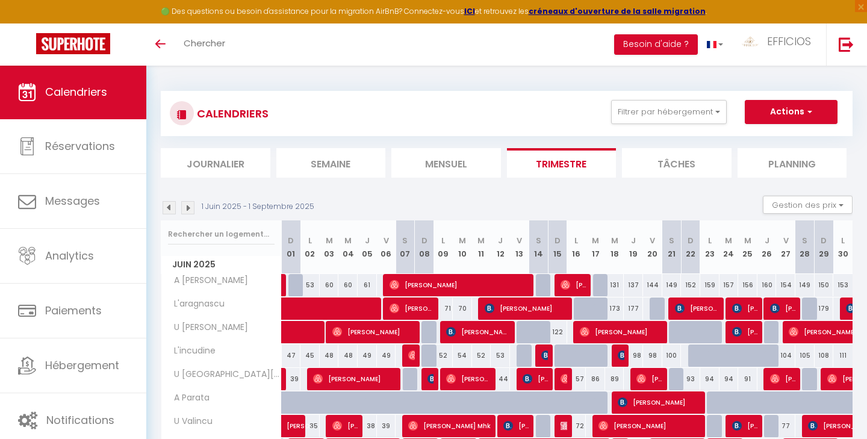
click at [190, 205] on img at bounding box center [187, 207] width 13 height 13
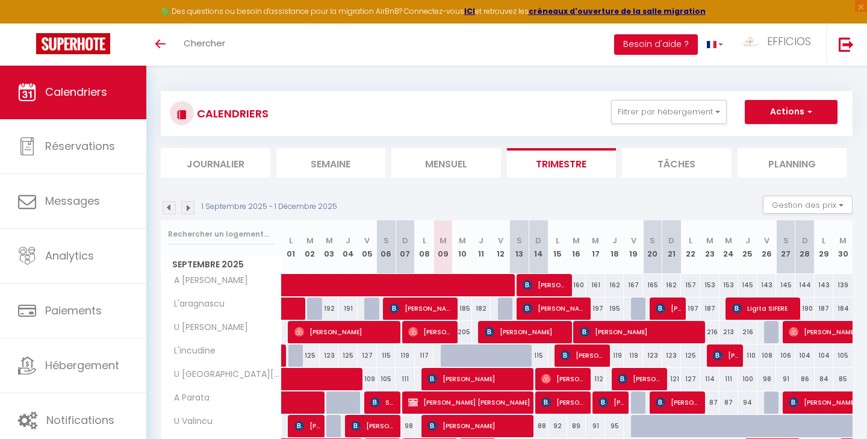
click at [434, 161] on li "Mensuel" at bounding box center [446, 163] width 110 height 30
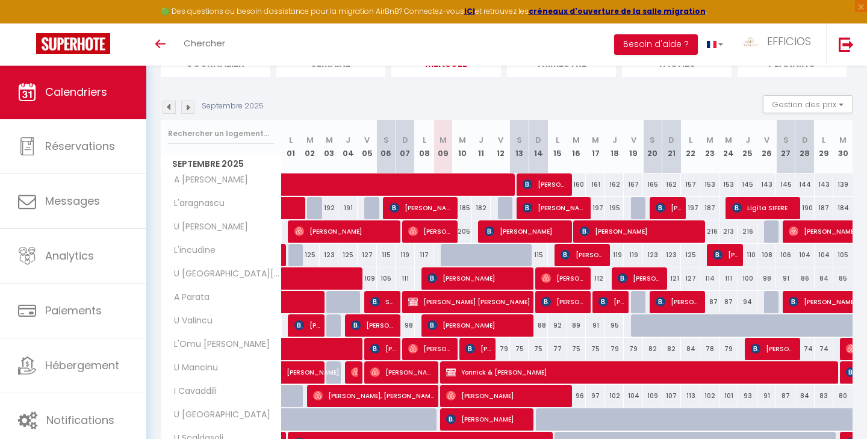
scroll to position [103, 0]
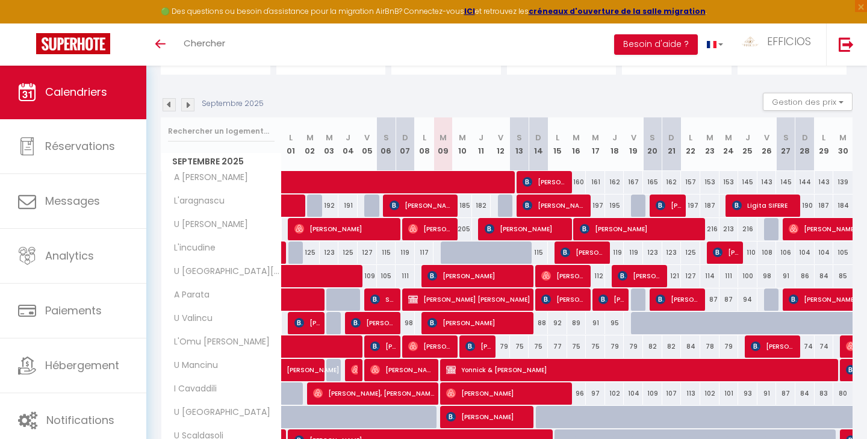
click at [364, 397] on span "⁨[PERSON_NAME],⁩ [PERSON_NAME]" at bounding box center [374, 393] width 122 height 23
select select "OK"
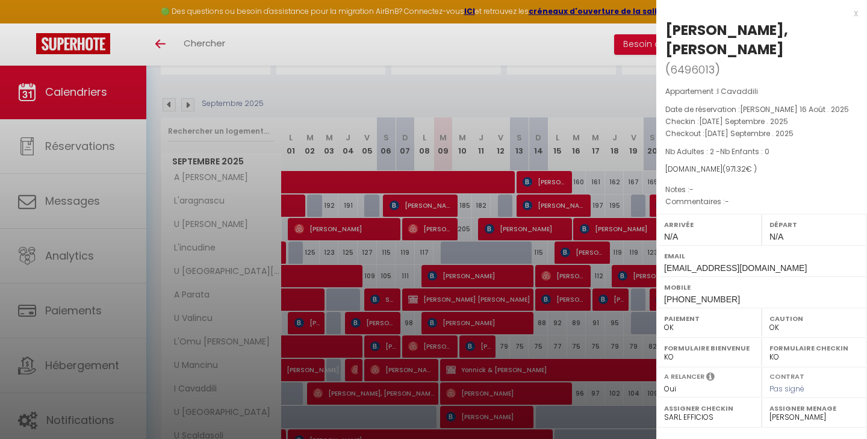
click at [571, 85] on div at bounding box center [433, 219] width 867 height 439
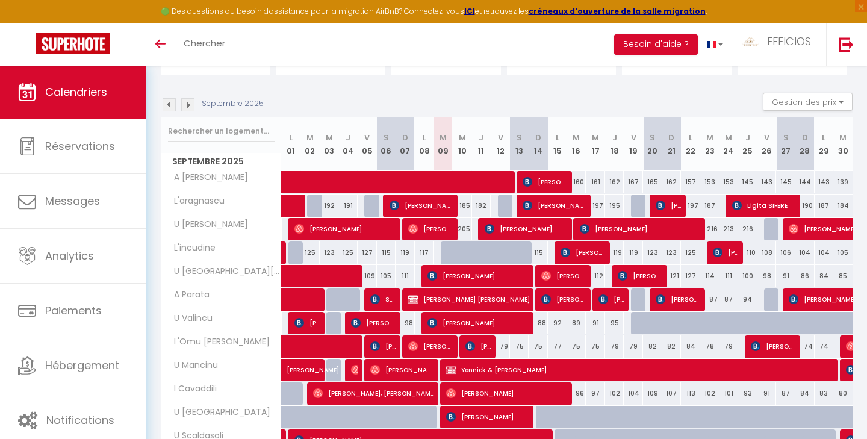
click at [364, 394] on span "⁨[PERSON_NAME],⁩ [PERSON_NAME]" at bounding box center [374, 393] width 122 height 23
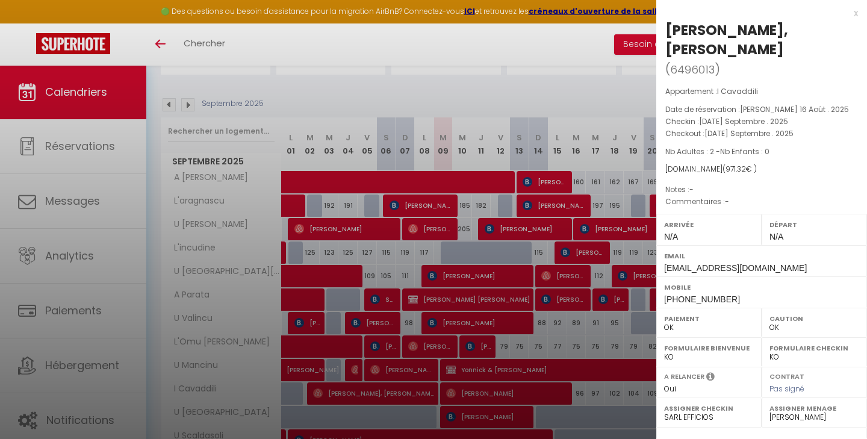
click at [591, 107] on div at bounding box center [433, 219] width 867 height 439
